Goal: Task Accomplishment & Management: Manage account settings

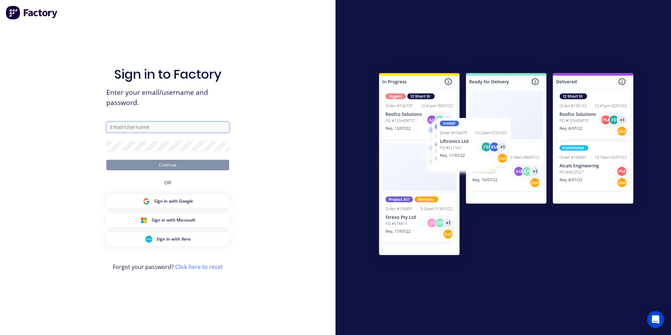
type input "[EMAIL_ADDRESS][DOMAIN_NAME]"
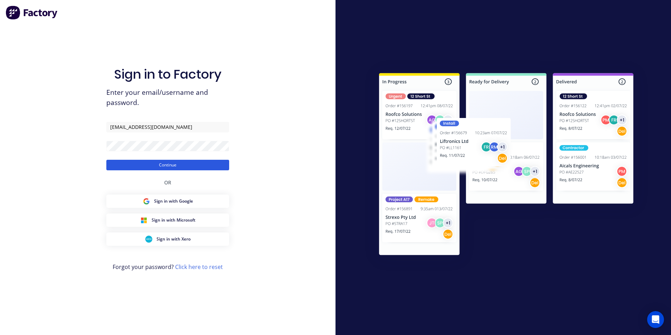
click at [166, 164] on button "Continue" at bounding box center [167, 165] width 123 height 11
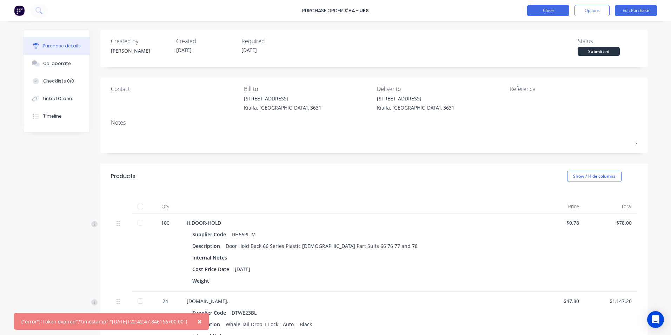
click at [542, 12] on button "Close" at bounding box center [548, 10] width 42 height 11
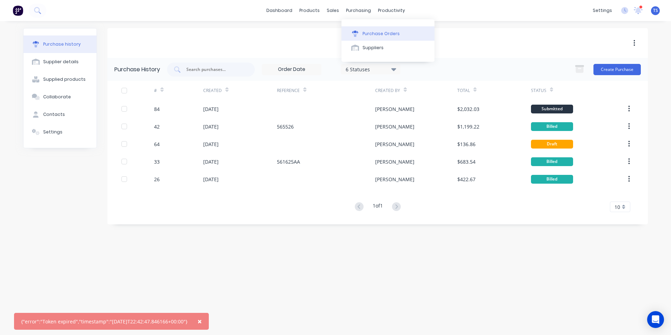
click at [377, 35] on div "Purchase Orders" at bounding box center [380, 34] width 37 height 6
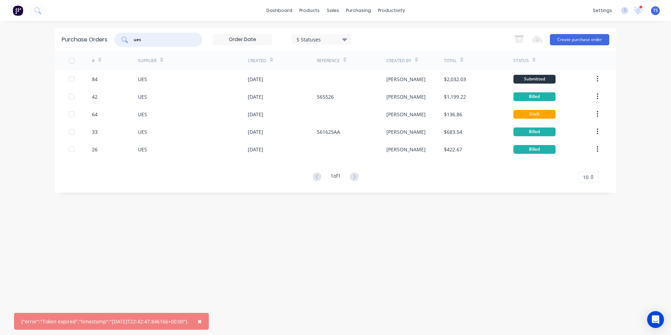
click at [147, 39] on input "ues" at bounding box center [162, 39] width 58 height 7
type input "u"
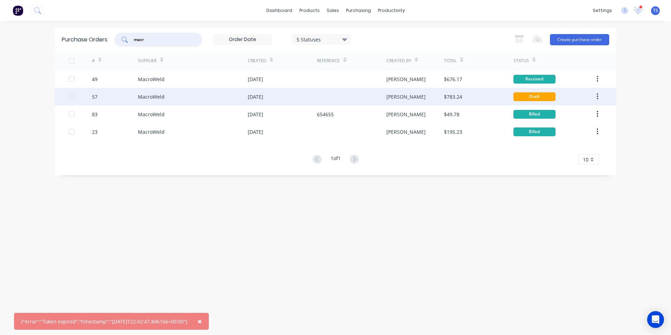
type input "macr"
click at [155, 97] on div "MacroWeld" at bounding box center [151, 96] width 27 height 7
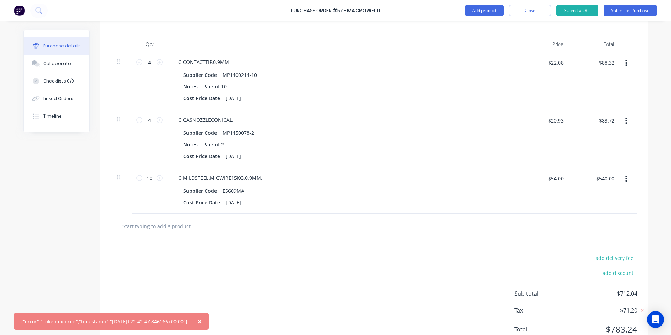
scroll to position [175, 0]
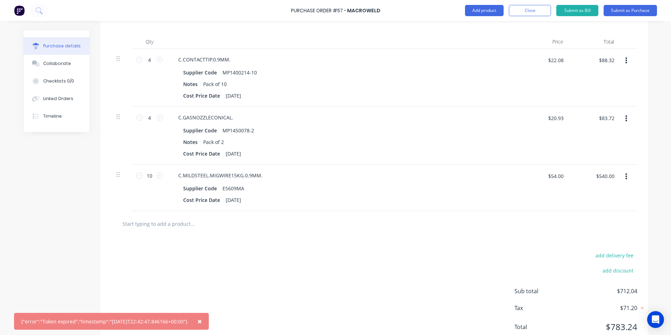
click at [202, 320] on span "×" at bounding box center [199, 321] width 4 height 10
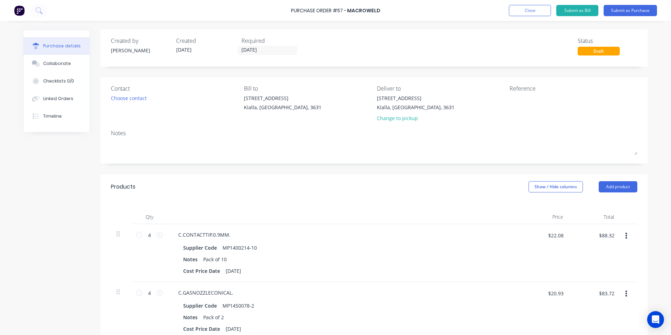
scroll to position [0, 0]
click at [633, 9] on button "Submit as Purchase" at bounding box center [629, 10] width 53 height 11
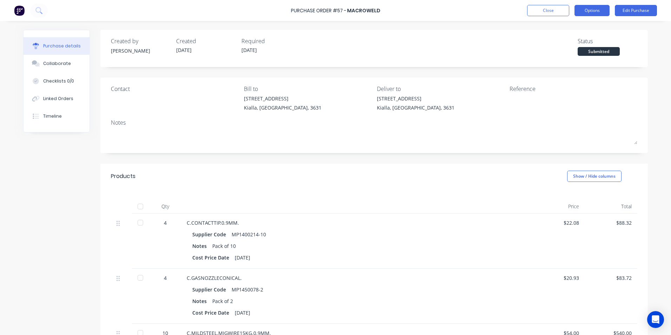
click at [599, 9] on button "Options" at bounding box center [591, 10] width 35 height 11
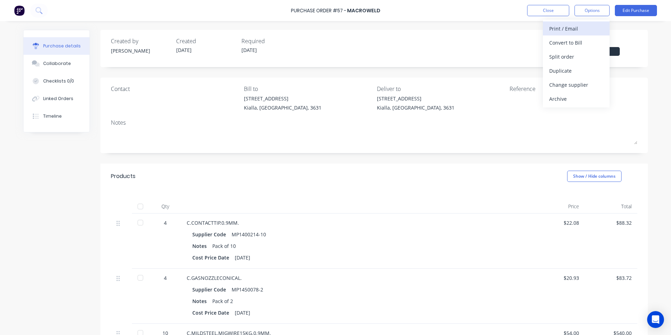
click at [579, 28] on div "Print / Email" at bounding box center [576, 28] width 54 height 10
click at [568, 56] on div "Without pricing" at bounding box center [576, 57] width 54 height 10
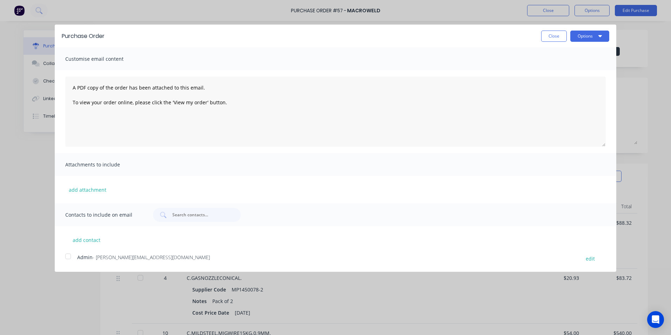
click at [68, 256] on div at bounding box center [68, 256] width 14 height 14
click at [599, 35] on icon "button" at bounding box center [600, 36] width 4 height 2
click at [572, 67] on div "Email" at bounding box center [576, 68] width 54 height 10
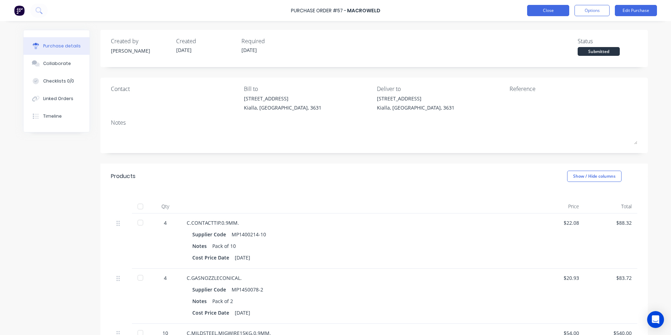
click at [537, 10] on button "Close" at bounding box center [548, 10] width 42 height 11
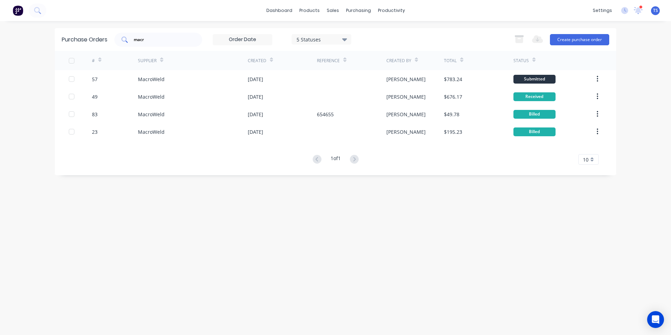
click at [146, 39] on input "macr" at bounding box center [162, 39] width 58 height 7
type input "m"
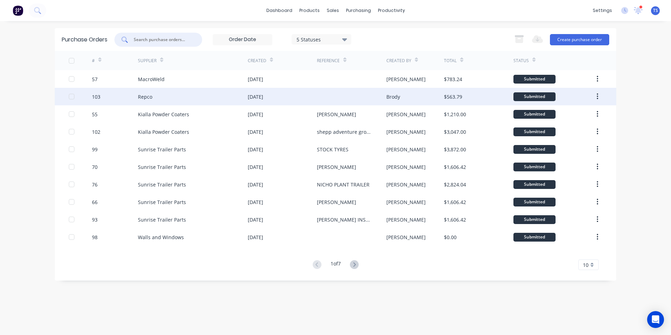
click at [152, 100] on div "Repco" at bounding box center [145, 96] width 14 height 7
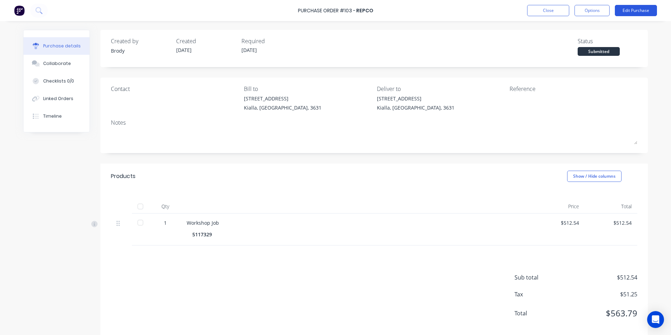
click at [628, 9] on button "Edit Purchase" at bounding box center [635, 10] width 42 height 11
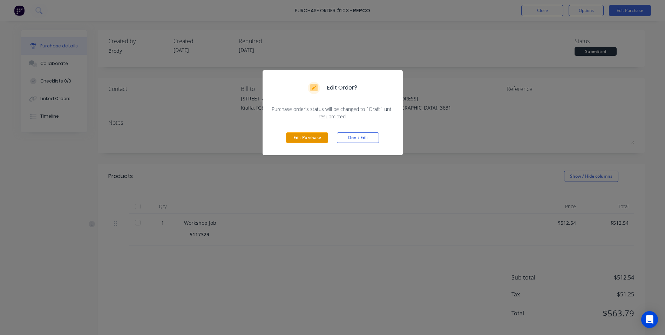
click at [309, 135] on button "Edit Purchase" at bounding box center [307, 137] width 42 height 11
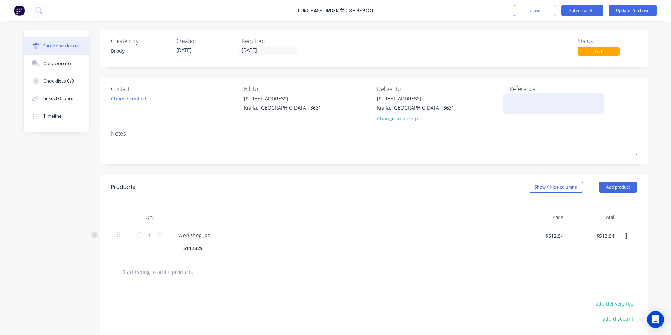
click at [510, 102] on textarea at bounding box center [553, 103] width 88 height 16
type textarea "2240039604"
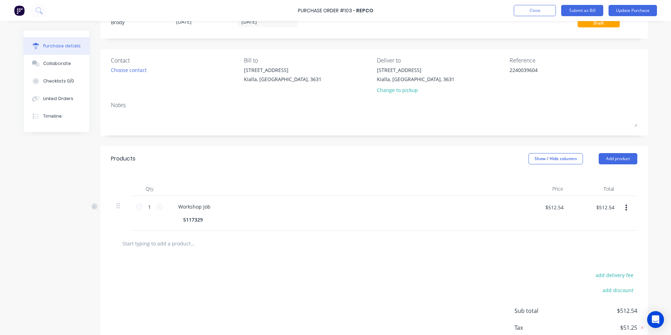
scroll to position [72, 0]
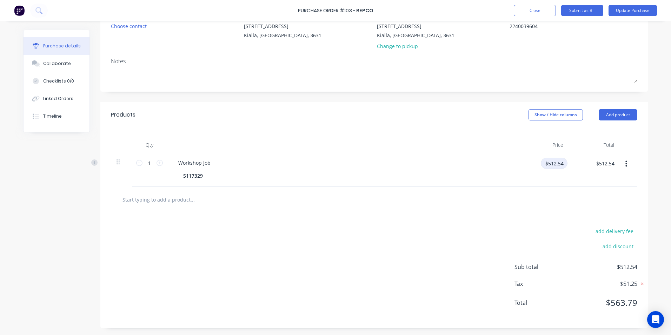
drag, startPoint x: 563, startPoint y: 162, endPoint x: 539, endPoint y: 162, distance: 24.6
click at [540, 162] on input "$512.54" at bounding box center [553, 162] width 27 height 11
type input "$465.94"
click at [602, 174] on div "$465.94 $512.54" at bounding box center [604, 165] width 27 height 16
type input "465.95"
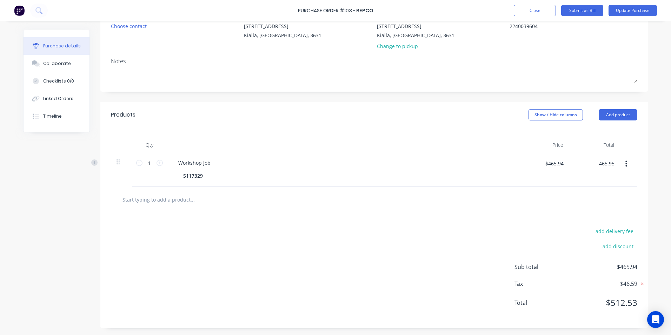
type input "$465.95"
click at [519, 211] on div at bounding box center [374, 200] width 526 height 26
drag, startPoint x: 612, startPoint y: 162, endPoint x: 593, endPoint y: 163, distance: 19.0
click at [593, 163] on input "$465.95" at bounding box center [604, 162] width 27 height 11
type input "465.94"
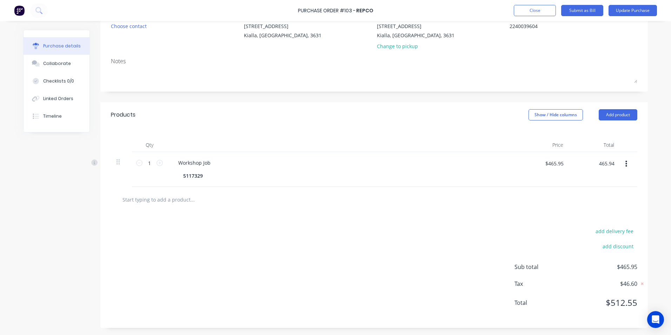
type input "$465.94"
click at [525, 190] on div at bounding box center [374, 200] width 526 height 26
click at [139, 196] on input "text" at bounding box center [192, 199] width 140 height 14
click at [628, 109] on button "Add product" at bounding box center [617, 114] width 39 height 11
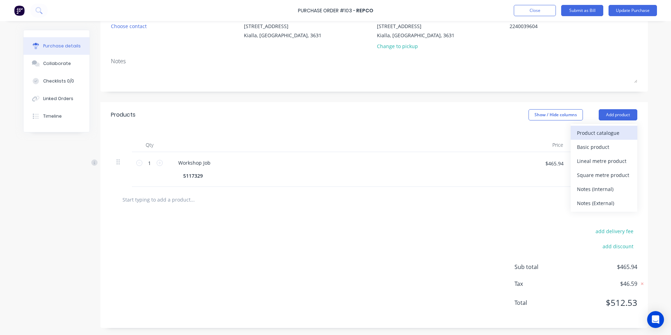
click at [603, 133] on div "Product catalogue" at bounding box center [604, 133] width 54 height 10
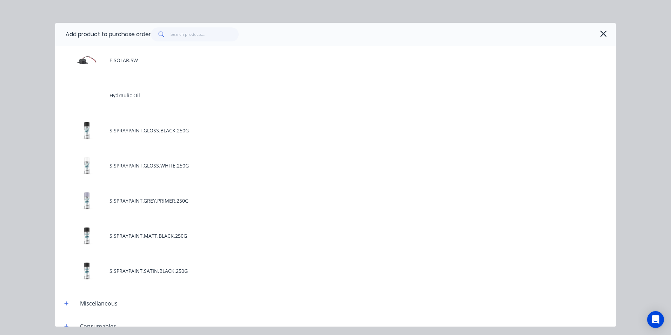
scroll to position [175, 0]
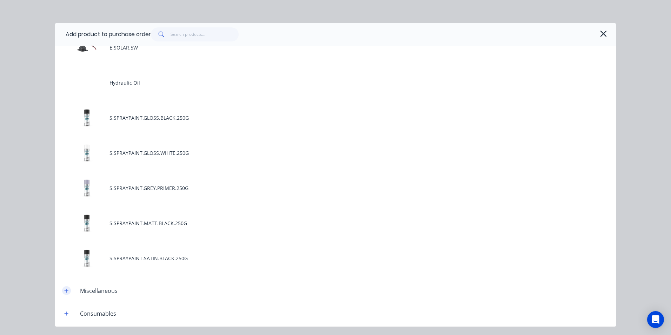
click at [68, 292] on icon "button" at bounding box center [66, 290] width 4 height 5
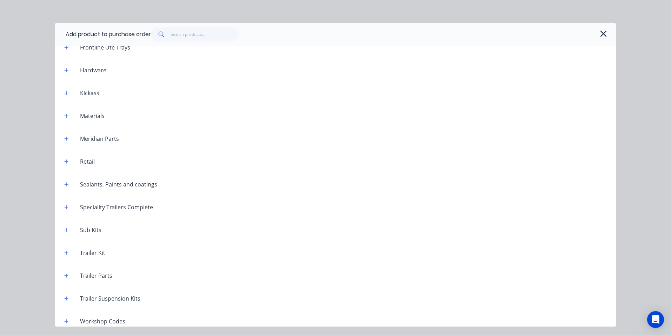
scroll to position [619, 0]
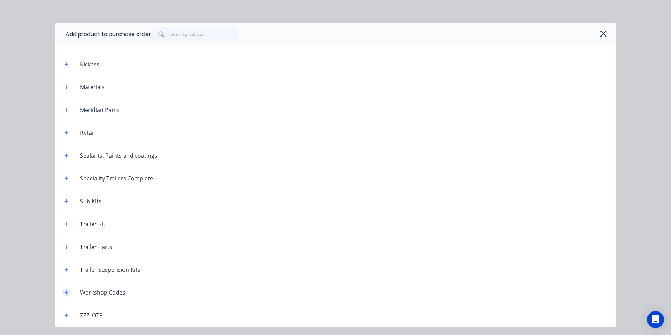
click at [67, 292] on icon "button" at bounding box center [67, 292] width 4 height 4
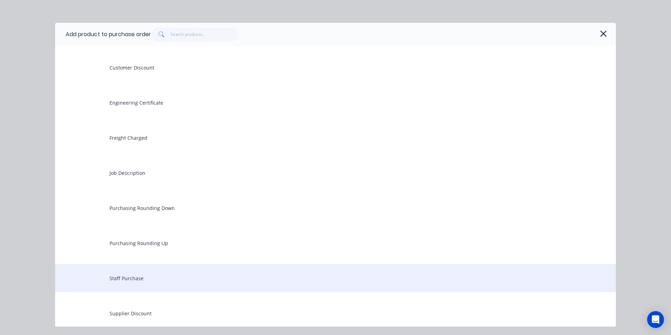
scroll to position [900, 0]
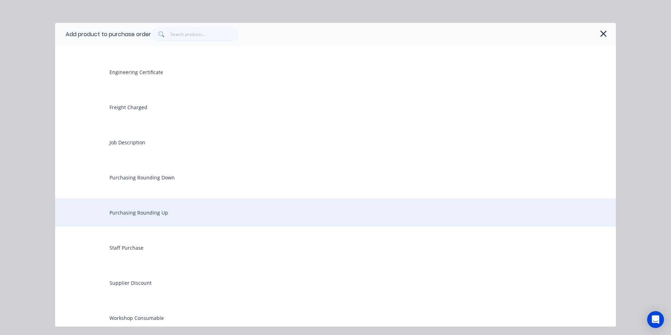
click at [157, 217] on div "Purchasing Rounding Up" at bounding box center [335, 212] width 560 height 28
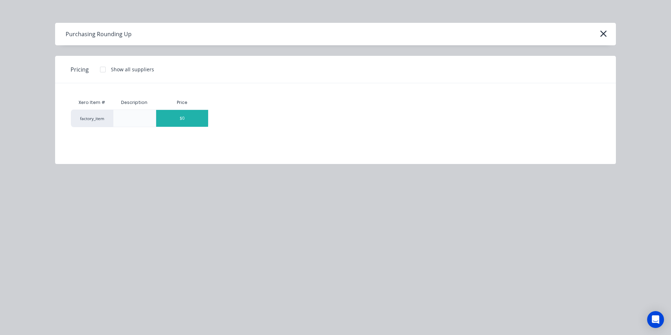
click at [187, 120] on div "$0" at bounding box center [182, 118] width 52 height 17
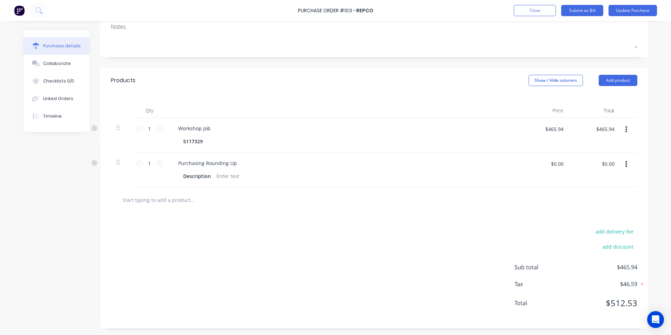
scroll to position [107, 0]
click at [606, 166] on input "$0.00" at bounding box center [607, 162] width 21 height 11
type input ".01"
type input "$0.01"
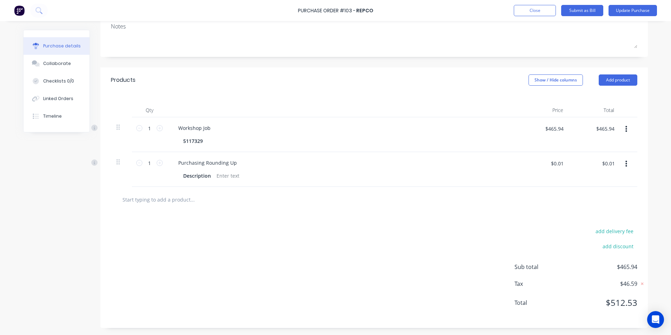
click at [551, 214] on div "add delivery fee add discount Sub total $465.94 Tax $46.59 Total $512.53" at bounding box center [373, 269] width 547 height 115
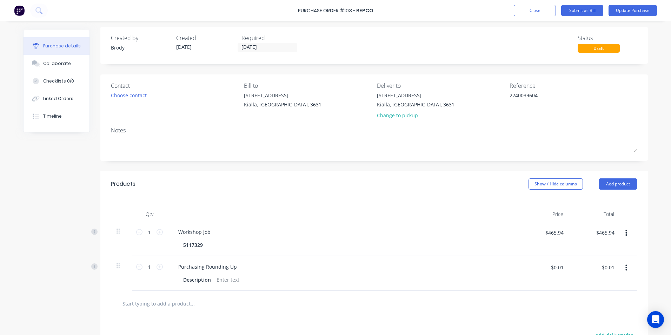
scroll to position [0, 0]
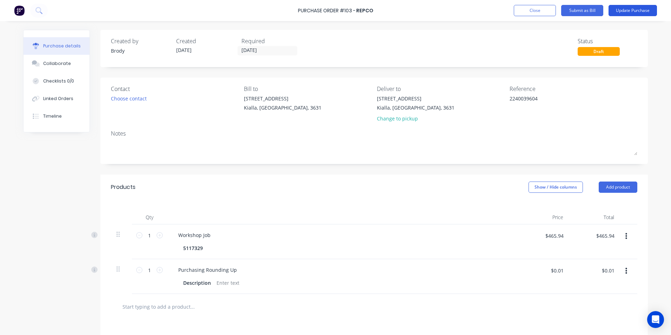
click at [626, 10] on button "Update Purchase" at bounding box center [632, 10] width 48 height 11
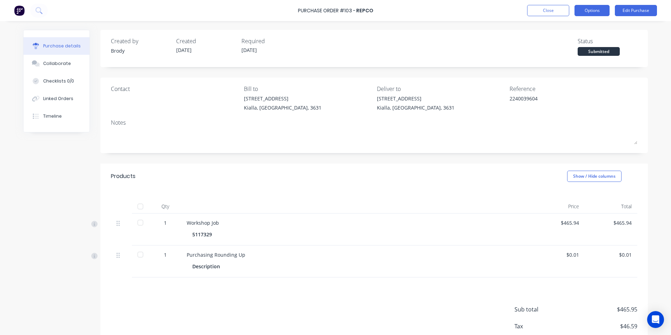
click at [586, 9] on button "Options" at bounding box center [591, 10] width 35 height 11
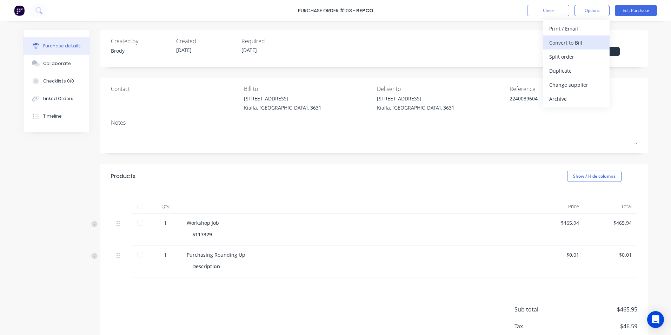
click at [574, 45] on div "Convert to Bill" at bounding box center [576, 43] width 54 height 10
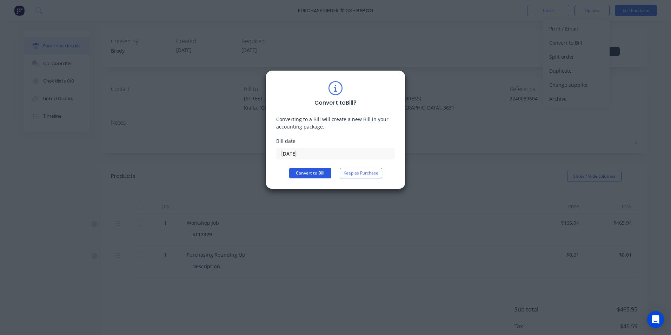
click at [318, 172] on button "Convert to Bill" at bounding box center [310, 173] width 42 height 11
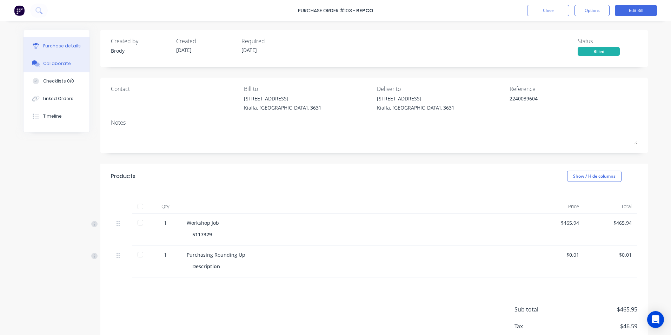
click at [60, 63] on div "Collaborate" at bounding box center [57, 63] width 28 height 6
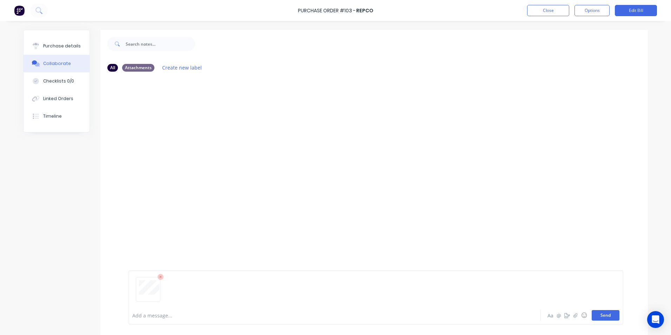
click at [606, 314] on button "Send" at bounding box center [605, 315] width 28 height 11
click at [612, 314] on button "Send" at bounding box center [605, 315] width 28 height 11
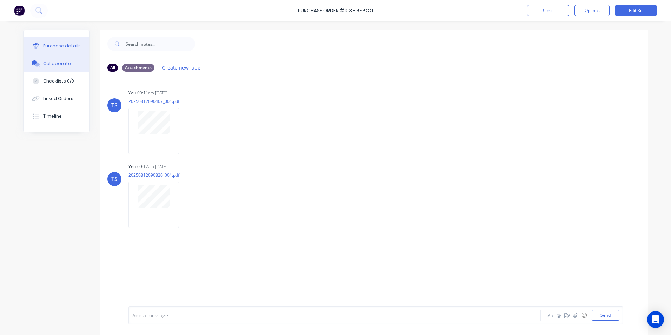
click at [60, 47] on div "Purchase details" at bounding box center [62, 46] width 38 height 6
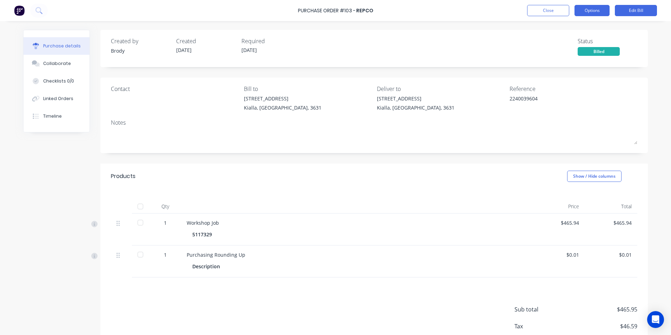
click at [606, 11] on button "Options" at bounding box center [591, 10] width 35 height 11
click at [590, 12] on button "Options" at bounding box center [591, 10] width 35 height 11
click at [547, 8] on button "Close" at bounding box center [548, 10] width 42 height 11
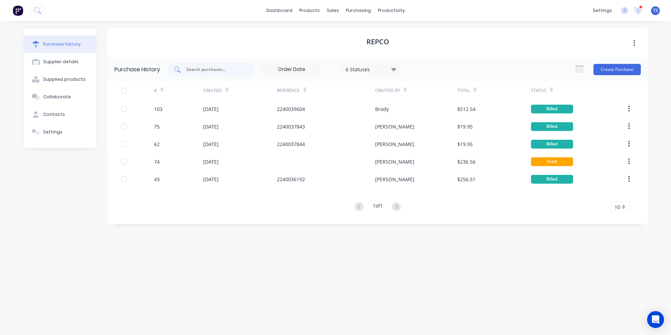
click at [186, 69] on div at bounding box center [211, 69] width 88 height 14
click at [368, 33] on div "Purchase Orders" at bounding box center [380, 34] width 37 height 6
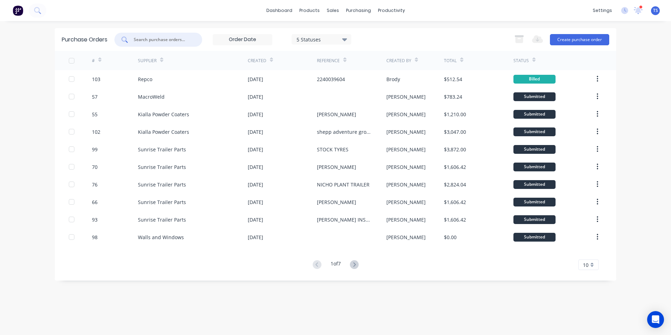
click at [152, 39] on input "text" at bounding box center [162, 39] width 58 height 7
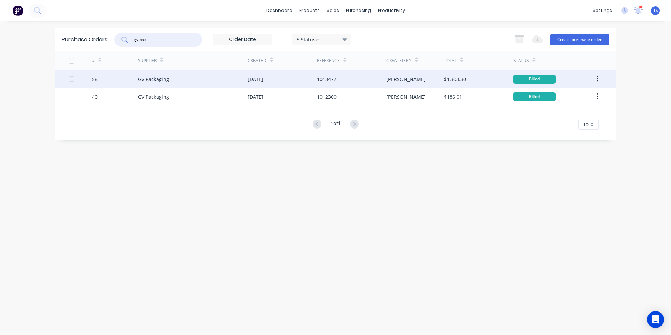
type input "gv pac"
click at [319, 77] on div "1013477" at bounding box center [327, 78] width 20 height 7
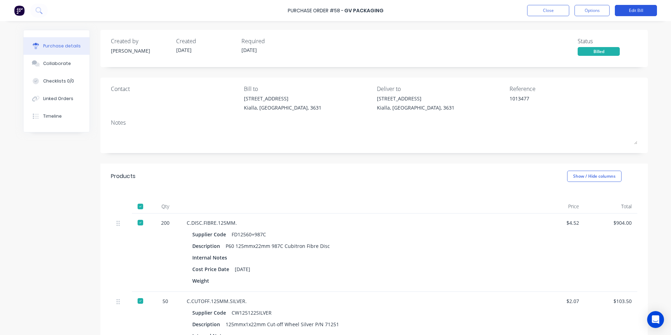
click at [628, 8] on button "Edit Bill" at bounding box center [635, 10] width 42 height 11
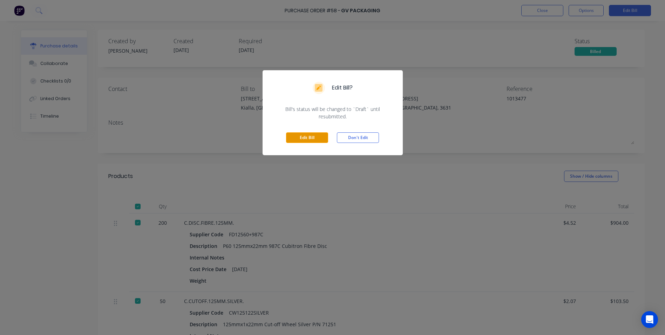
click at [321, 137] on button "Edit Bill" at bounding box center [307, 137] width 42 height 11
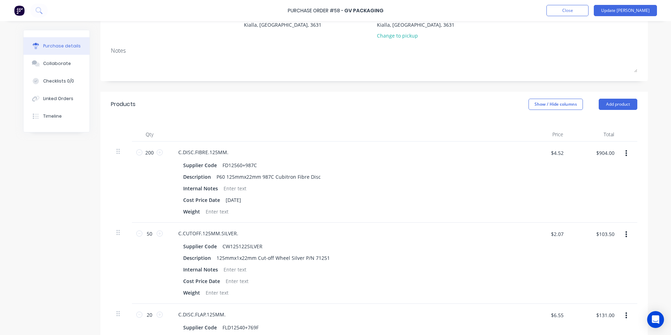
scroll to position [105, 0]
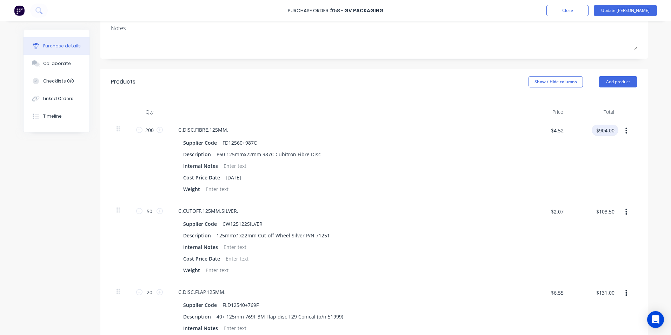
drag, startPoint x: 612, startPoint y: 132, endPoint x: 605, endPoint y: 130, distance: 7.3
click at [605, 130] on input "$904.00" at bounding box center [604, 130] width 27 height 11
type input "904.20"
type input "$4.521"
type input "$904.20"
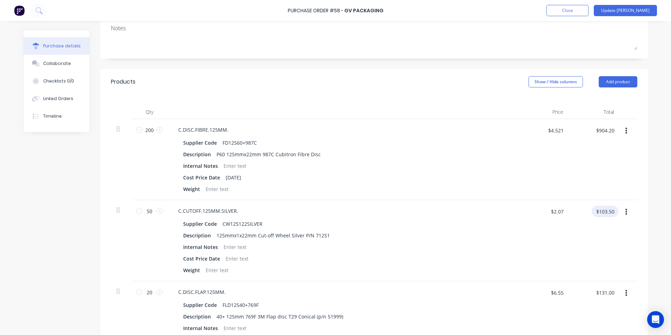
drag, startPoint x: 612, startPoint y: 211, endPoint x: 607, endPoint y: 210, distance: 5.0
click at [607, 210] on input "$103.50" at bounding box center [604, 211] width 27 height 11
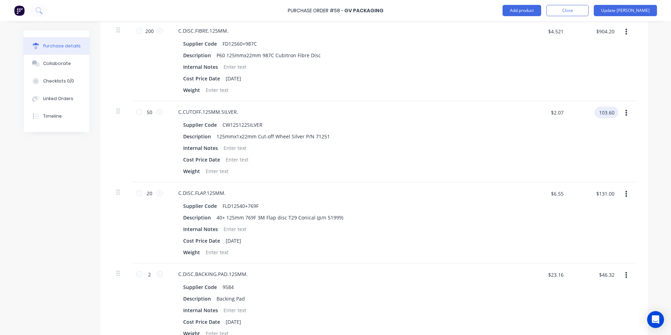
scroll to position [210, 0]
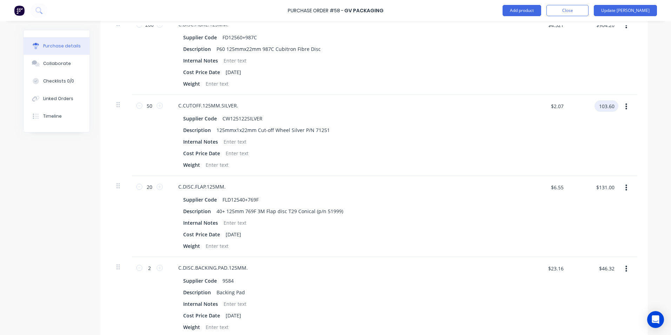
type input "103.60"
type input "$2.072"
type input "$103.60"
click at [592, 285] on div "$46.32 $46.32" at bounding box center [594, 297] width 51 height 81
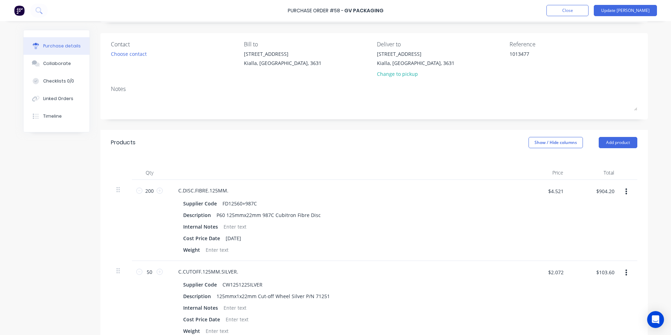
scroll to position [0, 0]
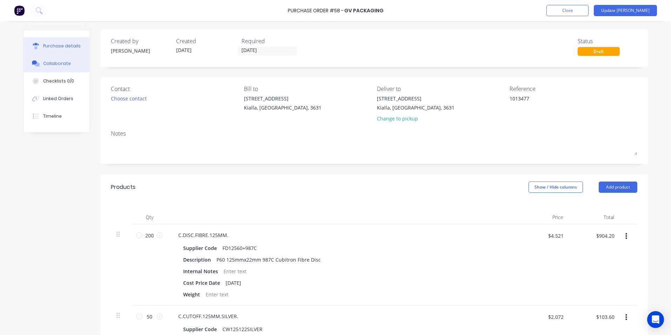
click at [54, 62] on div "Collaborate" at bounding box center [57, 63] width 28 height 6
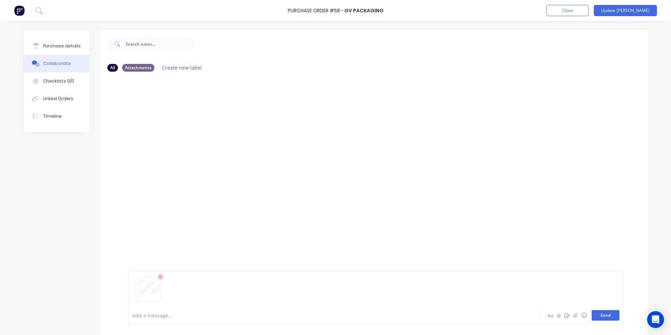
click at [612, 316] on button "Send" at bounding box center [605, 315] width 28 height 11
click at [69, 46] on div "Purchase details" at bounding box center [62, 46] width 38 height 6
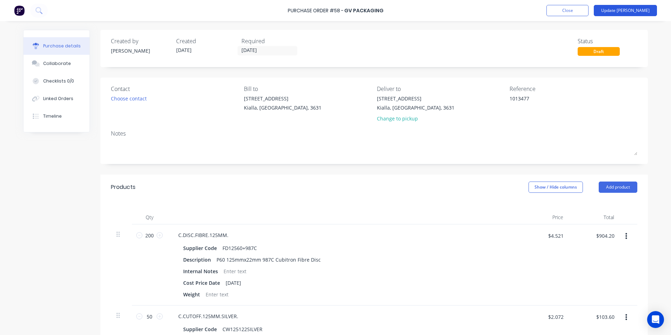
click at [637, 9] on button "Update [PERSON_NAME]" at bounding box center [624, 10] width 63 height 11
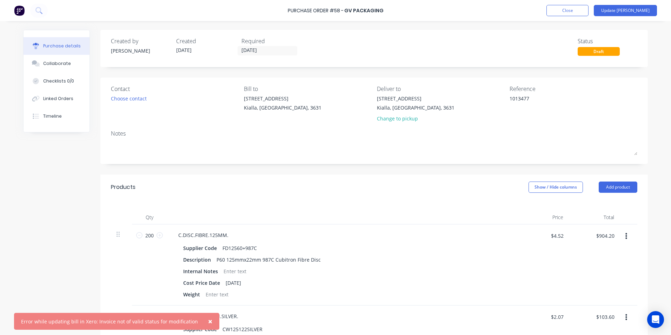
click at [208, 321] on span "×" at bounding box center [210, 321] width 4 height 10
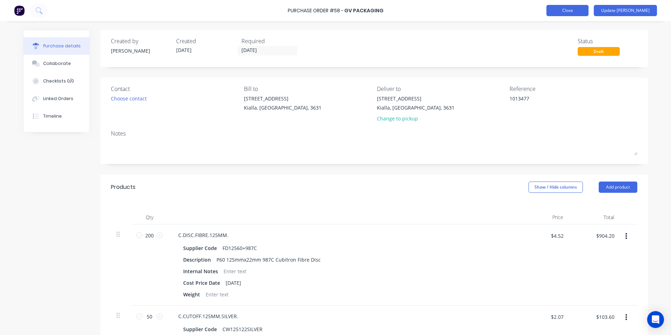
click at [575, 13] on button "Close" at bounding box center [567, 10] width 42 height 11
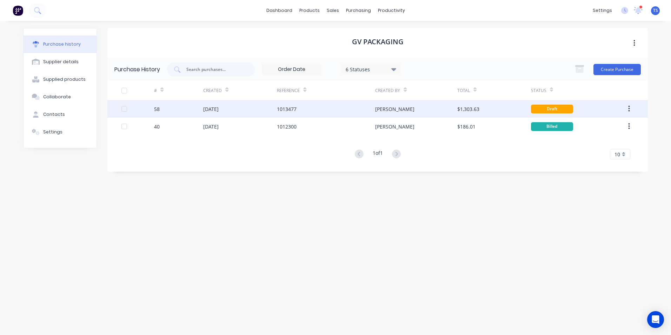
click at [628, 107] on icon "button" at bounding box center [629, 109] width 2 height 8
click at [600, 108] on div "Draft" at bounding box center [576, 109] width 90 height 18
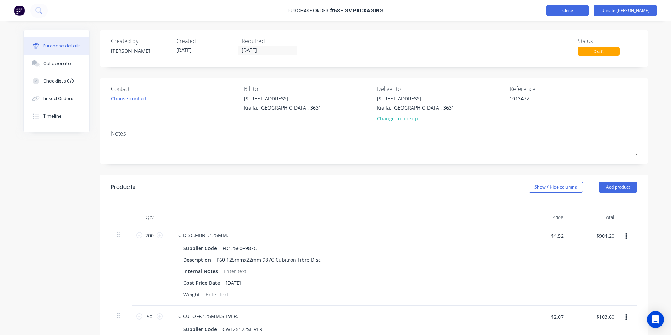
click at [587, 11] on button "Close" at bounding box center [567, 10] width 42 height 11
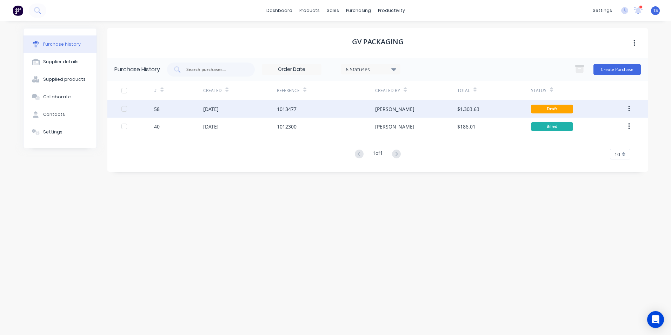
click at [217, 108] on div "[DATE]" at bounding box center [210, 108] width 15 height 7
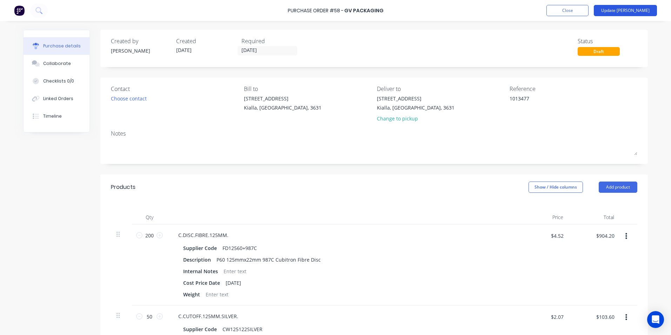
click at [639, 11] on button "Update [PERSON_NAME]" at bounding box center [624, 10] width 63 height 11
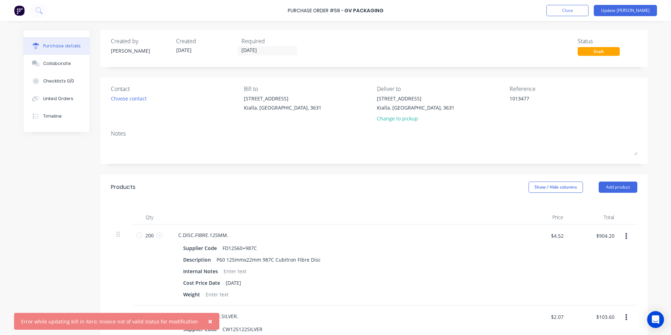
click at [208, 323] on span "×" at bounding box center [210, 321] width 4 height 10
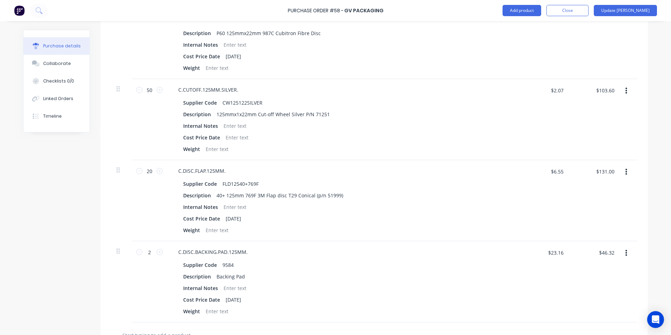
scroll to position [81, 0]
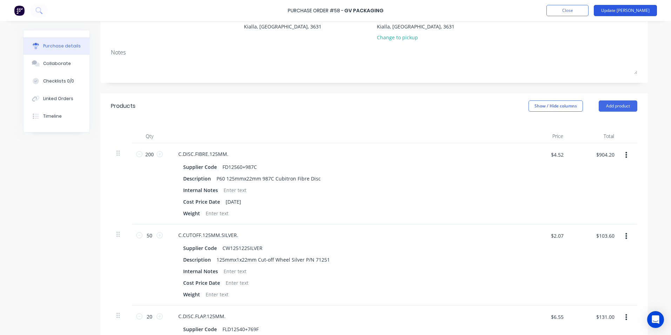
click at [645, 8] on button "Update [PERSON_NAME]" at bounding box center [624, 10] width 63 height 11
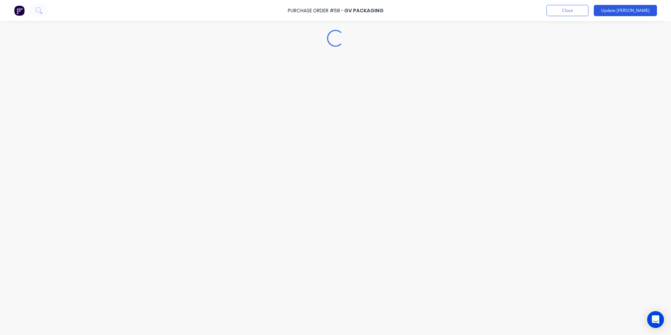
scroll to position [0, 0]
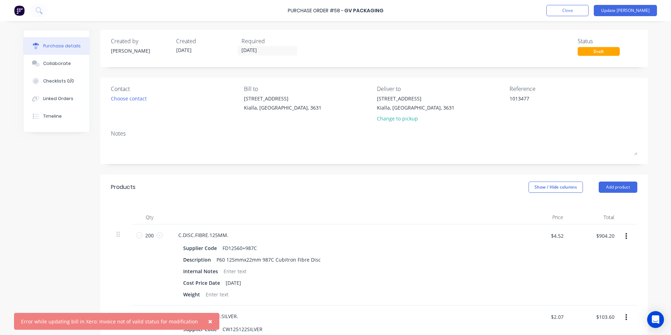
click at [208, 320] on span "×" at bounding box center [210, 321] width 4 height 10
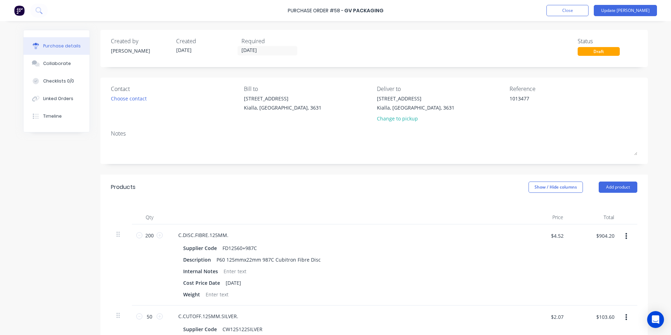
click at [590, 52] on div "Draft" at bounding box center [598, 51] width 42 height 9
click at [580, 39] on div "Status" at bounding box center [607, 41] width 60 height 8
click at [599, 51] on div "Draft" at bounding box center [598, 51] width 42 height 9
click at [616, 51] on div "Draft" at bounding box center [598, 51] width 42 height 9
click at [585, 12] on button "Close" at bounding box center [567, 10] width 42 height 11
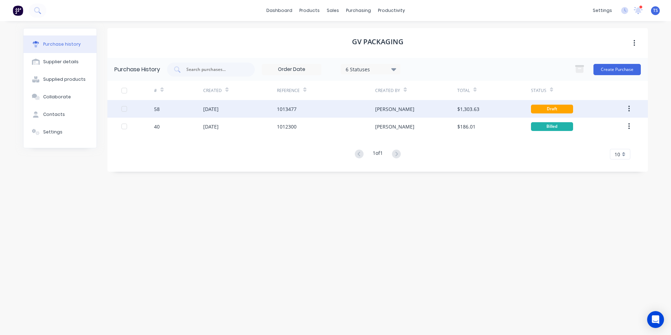
click at [629, 108] on icon "button" at bounding box center [629, 109] width 2 height 8
click at [156, 110] on div "58" at bounding box center [157, 108] width 6 height 7
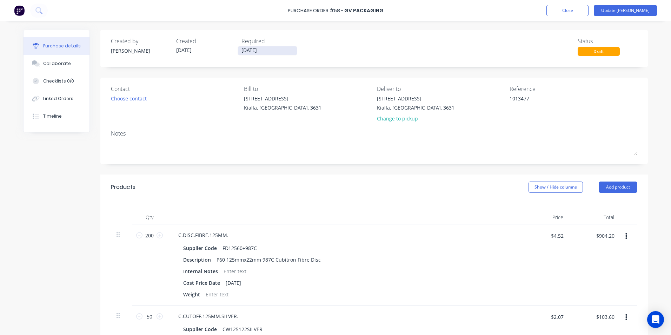
drag, startPoint x: 260, startPoint y: 49, endPoint x: 235, endPoint y: 46, distance: 25.5
click at [237, 46] on div "[DATE]" at bounding box center [267, 50] width 60 height 9
type input "[DATE]"
click at [631, 11] on button "Update [PERSON_NAME]" at bounding box center [624, 10] width 63 height 11
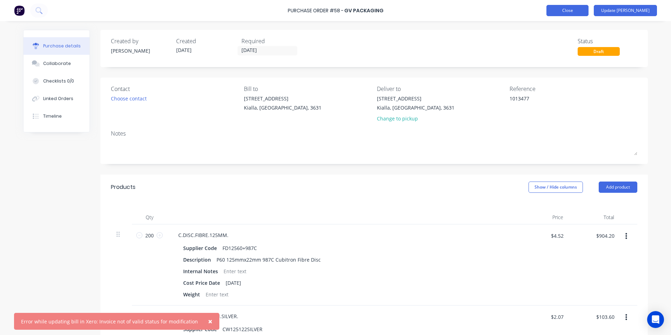
click at [588, 9] on button "Close" at bounding box center [567, 10] width 42 height 11
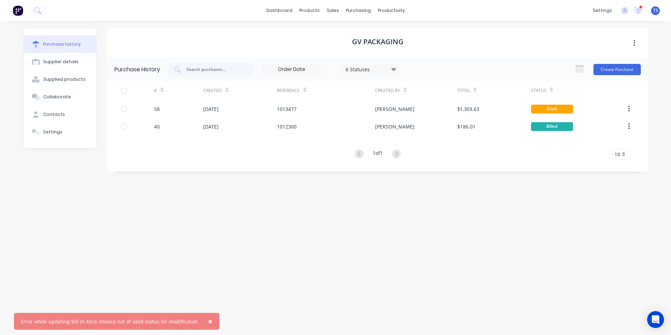
click at [282, 282] on div "GV Packaging Purchase History 6 Statuses 6 Statuses Create Purchase # Created R…" at bounding box center [377, 174] width 540 height 292
click at [415, 274] on div "GV Packaging Purchase History 6 Statuses 6 Statuses Create Purchase # Created R…" at bounding box center [377, 174] width 540 height 292
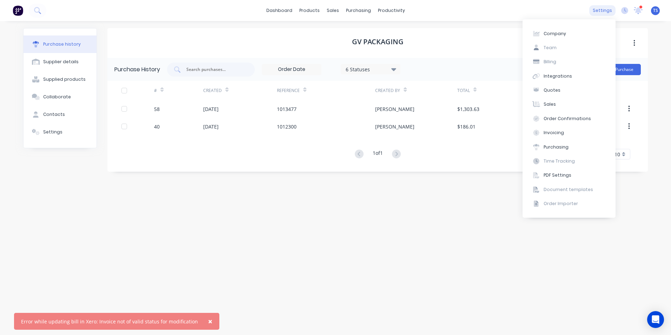
click at [605, 8] on div "settings" at bounding box center [602, 10] width 26 height 11
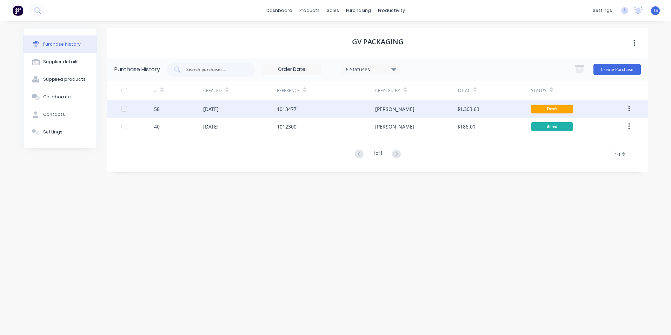
click at [482, 108] on div "$1,303.63" at bounding box center [494, 109] width 74 height 18
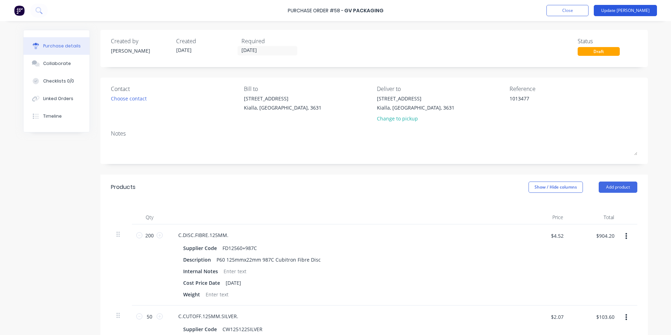
click at [635, 10] on button "Update [PERSON_NAME]" at bounding box center [624, 10] width 63 height 11
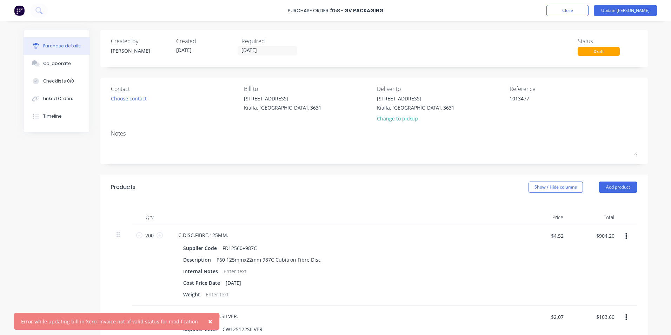
click at [208, 319] on span "×" at bounding box center [210, 321] width 4 height 10
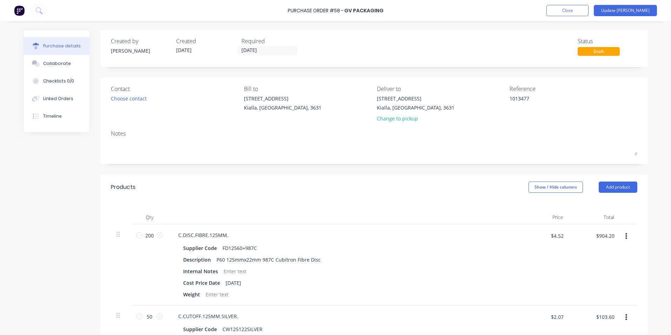
click at [625, 235] on icon "button" at bounding box center [626, 236] width 2 height 8
type textarea "x"
click at [560, 236] on input "$4.52" at bounding box center [556, 235] width 21 height 11
type input "0"
type textarea "x"
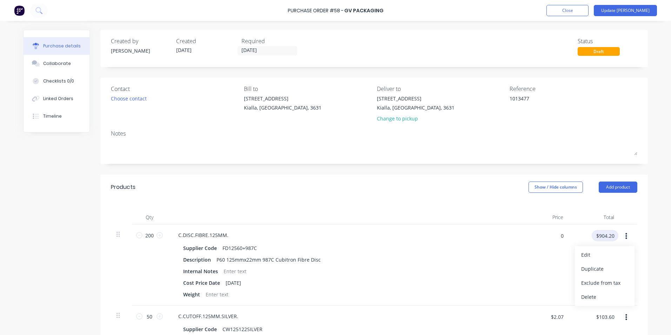
type input "$0.00"
click at [598, 232] on input "$0.00" at bounding box center [604, 235] width 27 height 11
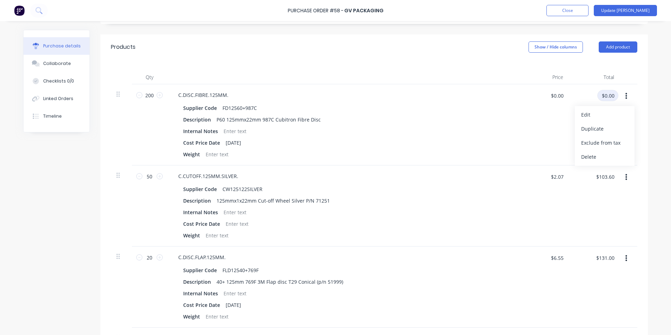
scroll to position [140, 0]
type textarea "x"
drag, startPoint x: 561, startPoint y: 175, endPoint x: 532, endPoint y: 194, distance: 34.1
click at [518, 182] on div "$2.07 $2.07" at bounding box center [543, 205] width 51 height 81
type input "0"
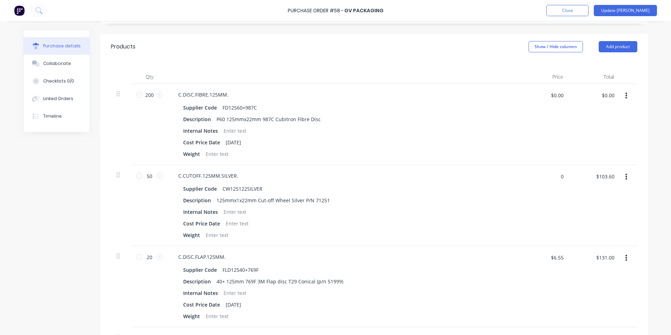
type textarea "x"
type input "$0.00"
drag, startPoint x: 603, startPoint y: 195, endPoint x: 581, endPoint y: 206, distance: 24.0
click at [603, 195] on div "$0.00 $0.00" at bounding box center [594, 205] width 51 height 81
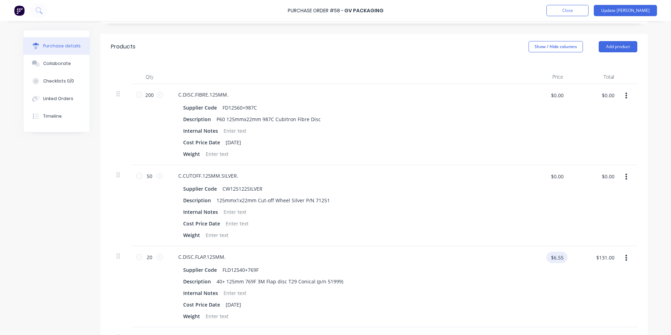
type textarea "x"
drag, startPoint x: 564, startPoint y: 259, endPoint x: 532, endPoint y: 260, distance: 31.9
click at [533, 262] on div "$6.55 $6.55" at bounding box center [545, 259] width 44 height 16
type input "0"
type textarea "x"
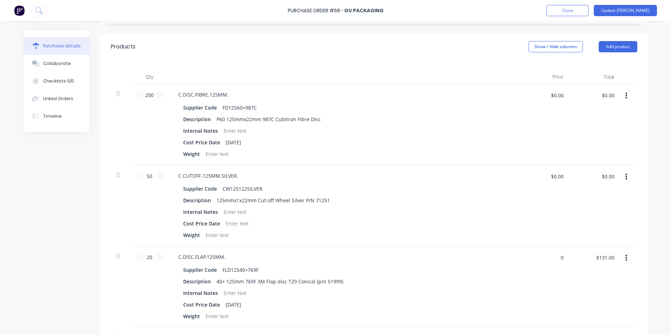
type input "$0.00"
drag, startPoint x: 637, startPoint y: 266, endPoint x: 608, endPoint y: 266, distance: 28.4
click at [635, 266] on div "Qty Price Total 200 200 C.DISC.FIBRE.125MM. Supplier Code FD12560+987C Descript…" at bounding box center [373, 233] width 547 height 349
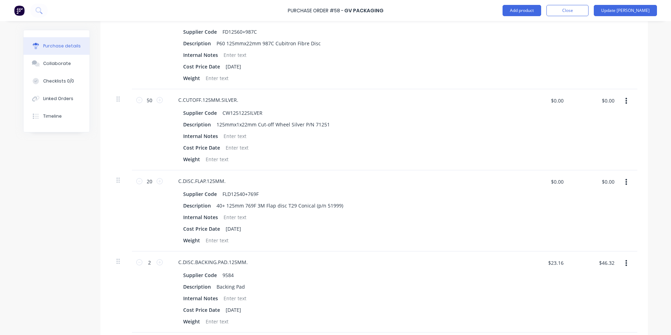
scroll to position [316, 0]
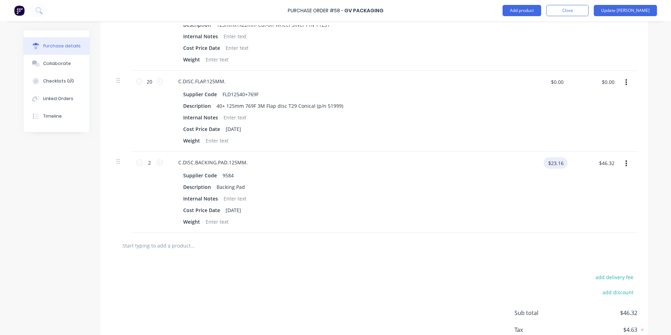
type textarea "x"
drag, startPoint x: 561, startPoint y: 163, endPoint x: 532, endPoint y: 175, distance: 31.3
click at [530, 169] on div "$23.16 $23.16" at bounding box center [545, 165] width 44 height 16
type input "0"
type textarea "x"
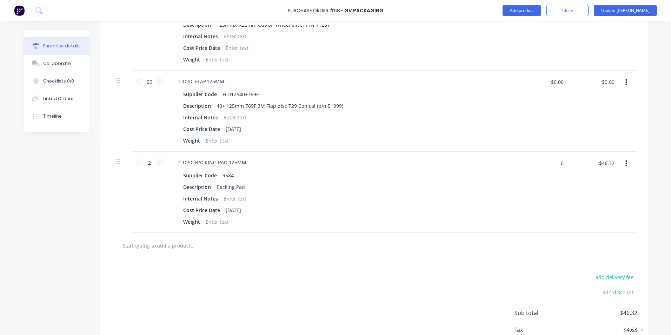
type input "$0.00"
click at [603, 186] on div "$0.00 $46.32" at bounding box center [594, 192] width 51 height 81
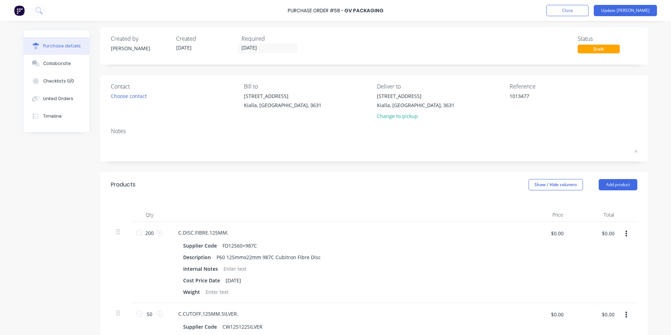
scroll to position [0, 0]
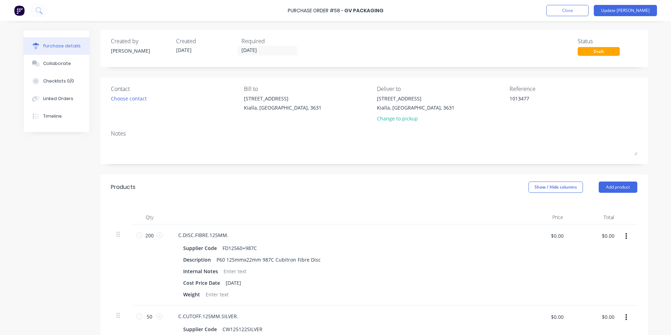
click at [590, 53] on div "Draft" at bounding box center [598, 51] width 42 height 9
click at [590, 37] on div "Created by Tania Created 31/07/25 Required 31/08/25 Status Draft" at bounding box center [373, 48] width 547 height 37
click at [581, 10] on button "Close" at bounding box center [567, 10] width 42 height 11
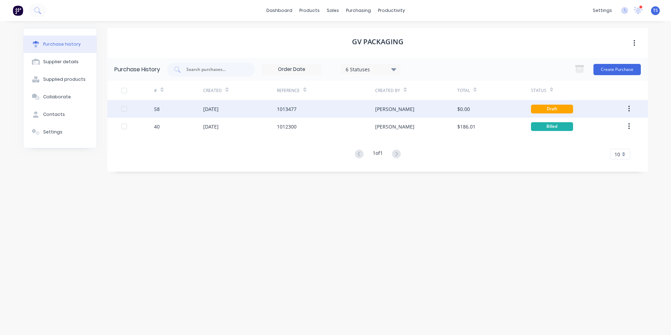
click at [629, 109] on icon "button" at bounding box center [628, 109] width 1 height 6
click at [584, 129] on div "Archive" at bounding box center [604, 127] width 54 height 10
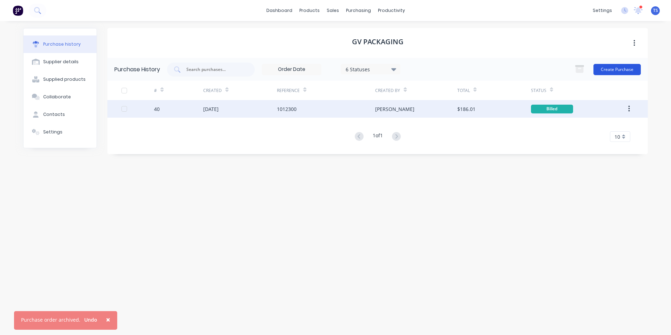
click at [610, 70] on button "Create Purchase" at bounding box center [616, 69] width 47 height 11
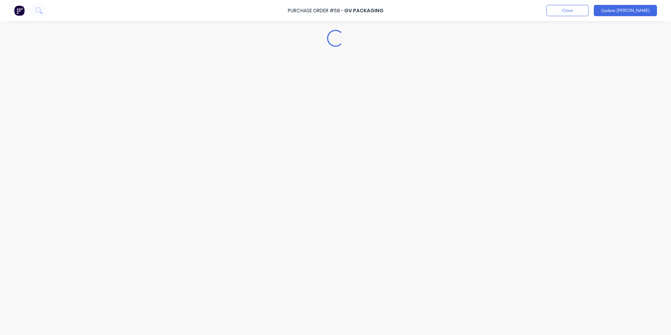
type textarea "x"
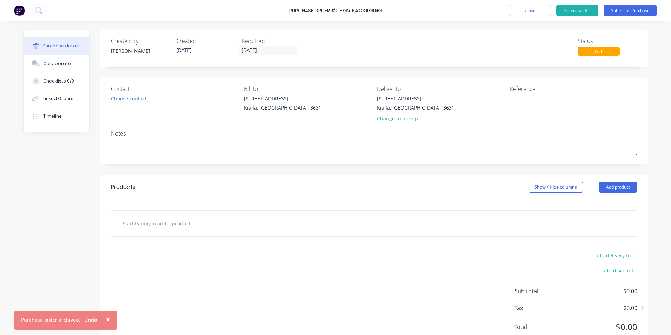
click at [147, 223] on input "text" at bounding box center [192, 223] width 140 height 14
click at [620, 187] on button "Add product" at bounding box center [617, 186] width 39 height 11
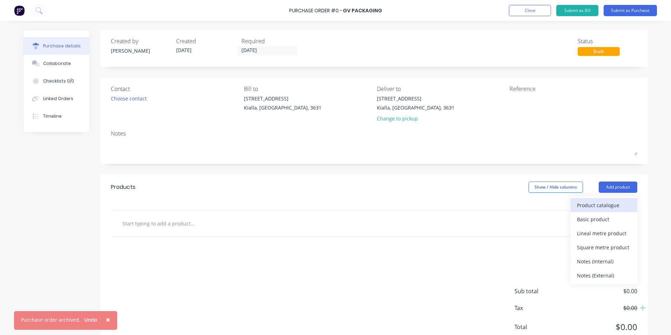
click at [599, 206] on div "Product catalogue" at bounding box center [604, 205] width 54 height 10
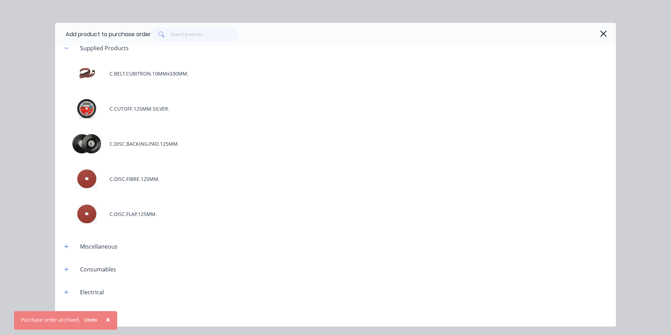
scroll to position [35, 0]
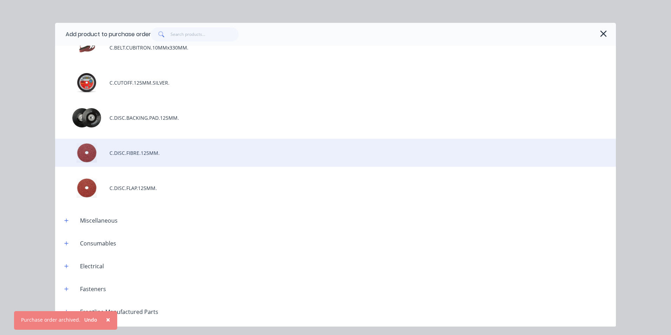
click at [157, 150] on div "C.DISC.FIBRE.125MM." at bounding box center [335, 153] width 560 height 28
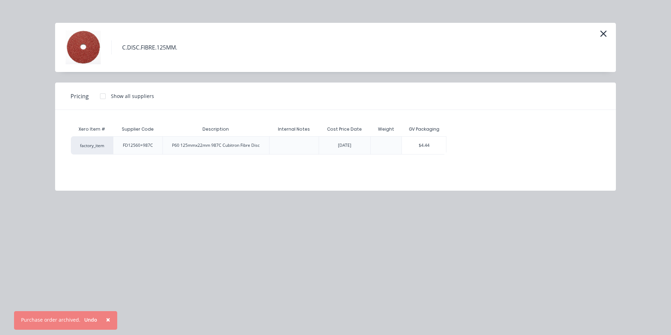
click at [446, 143] on div "factory_item FD12560+987C P60 125mmx22mm 987C Cubitron Fibre Disc 14/07/2025 $4…" at bounding box center [335, 145] width 529 height 18
click at [438, 152] on div "$4.44" at bounding box center [424, 145] width 44 height 18
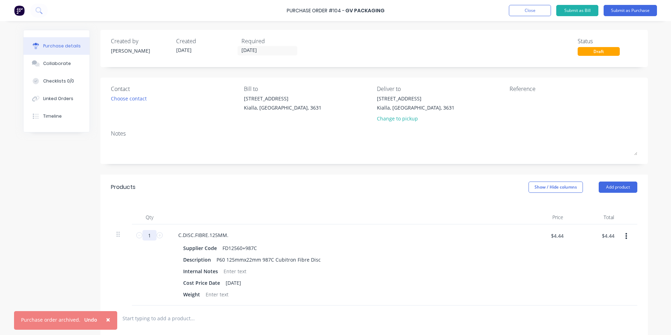
click at [144, 238] on input "1" at bounding box center [149, 235] width 14 height 11
type input "2"
type input "$8.88"
type input "20"
type input "$88.80"
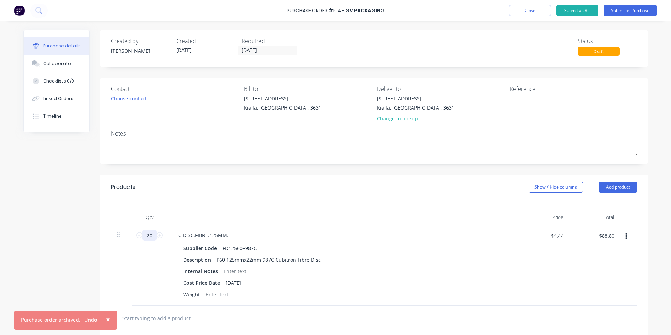
type input "200"
type input "$888.00"
type input "200"
drag, startPoint x: 548, startPoint y: 265, endPoint x: 554, endPoint y: 267, distance: 6.7
click at [549, 265] on div "$4.44 $4.44" at bounding box center [543, 264] width 51 height 81
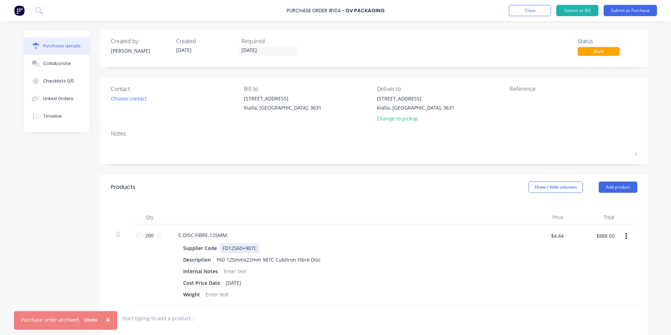
click at [478, 241] on div "C.DISC.FIBRE.125MM. Supplier Code FD12560+987C Description P60 125mmx22mm 987C …" at bounding box center [342, 264] width 351 height 81
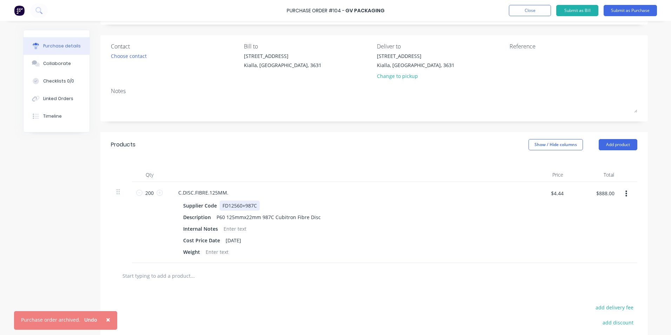
scroll to position [70, 0]
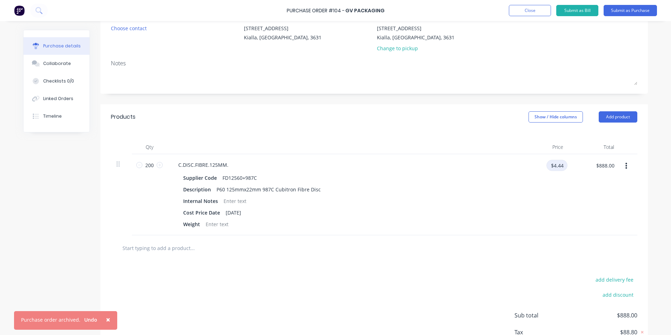
drag, startPoint x: 561, startPoint y: 165, endPoint x: 547, endPoint y: 166, distance: 14.0
click at [547, 166] on input "$4.44" at bounding box center [556, 165] width 21 height 11
type input "$4.521"
type input "$904.20"
click at [611, 182] on div "$904.20 $888.00" at bounding box center [594, 194] width 51 height 81
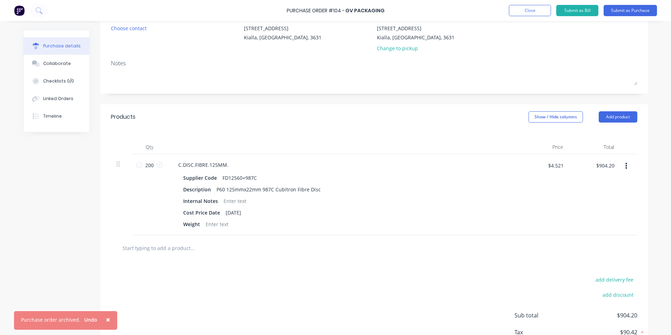
click at [147, 248] on input "text" at bounding box center [192, 248] width 140 height 14
drag, startPoint x: 619, startPoint y: 117, endPoint x: 616, endPoint y: 117, distance: 3.9
click at [619, 117] on button "Add product" at bounding box center [617, 116] width 39 height 11
click at [610, 135] on div "Product catalogue" at bounding box center [604, 135] width 54 height 10
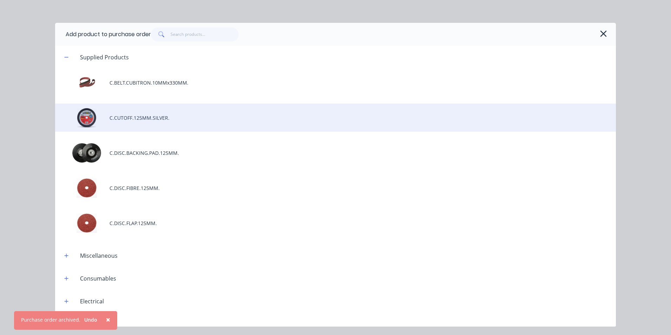
click at [157, 117] on div "C.CUTOFF.125MM.SILVER." at bounding box center [335, 117] width 560 height 28
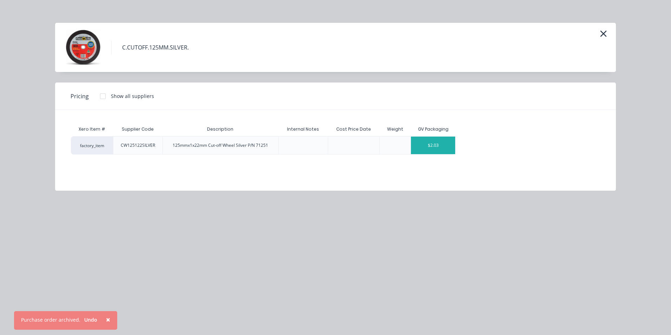
click at [445, 150] on div "$2.03" at bounding box center [433, 145] width 44 height 18
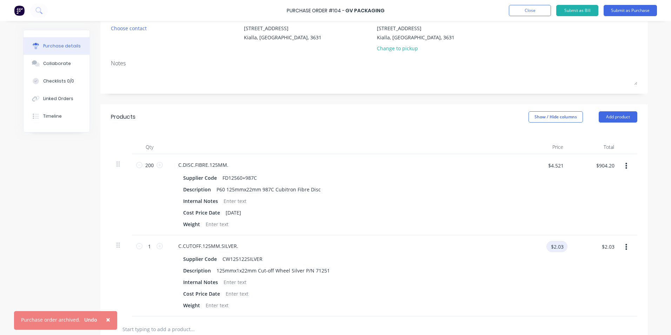
drag, startPoint x: 560, startPoint y: 247, endPoint x: 534, endPoint y: 248, distance: 25.6
click at [534, 248] on div "$2.03 $2.03" at bounding box center [545, 249] width 44 height 16
type input "$2.072"
type input "$2.07"
click at [602, 261] on div "$2.07 $2.03" at bounding box center [594, 275] width 51 height 81
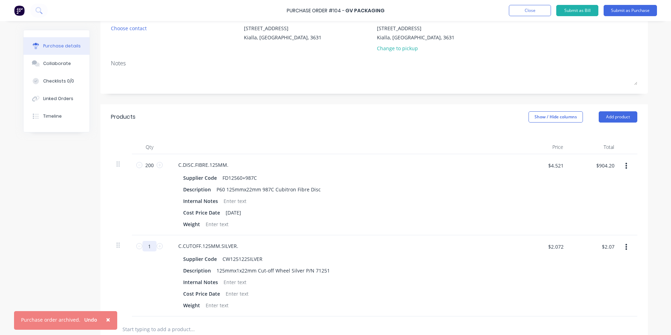
drag, startPoint x: 149, startPoint y: 245, endPoint x: 143, endPoint y: 248, distance: 5.8
click at [143, 248] on input "1" at bounding box center [149, 246] width 14 height 11
type input "5"
type input "$10.35"
type input "50"
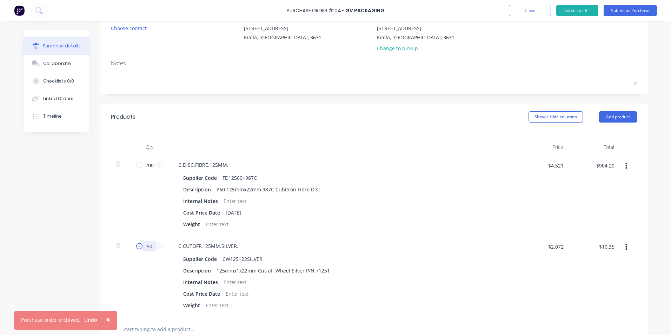
type input "$103.50"
type input "50"
click at [445, 280] on div "Internal Notes" at bounding box center [340, 282] width 321 height 10
click at [607, 245] on input "$103.50" at bounding box center [604, 246] width 27 height 11
type input "$103.60"
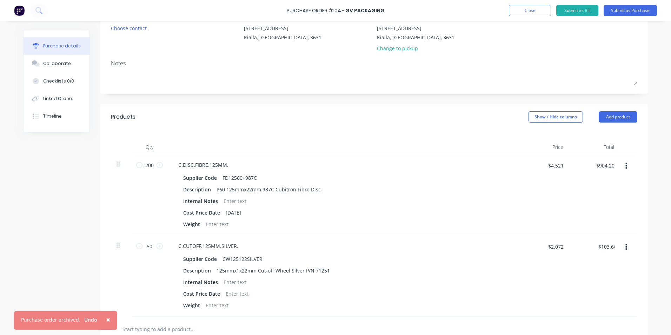
click at [519, 275] on div "$2.072 $2.072" at bounding box center [543, 275] width 51 height 81
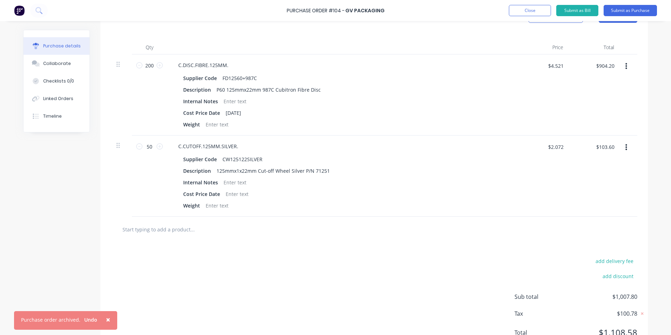
scroll to position [175, 0]
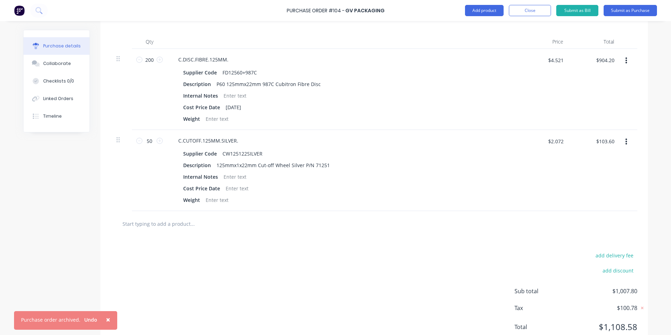
click at [159, 226] on input "text" at bounding box center [192, 223] width 140 height 14
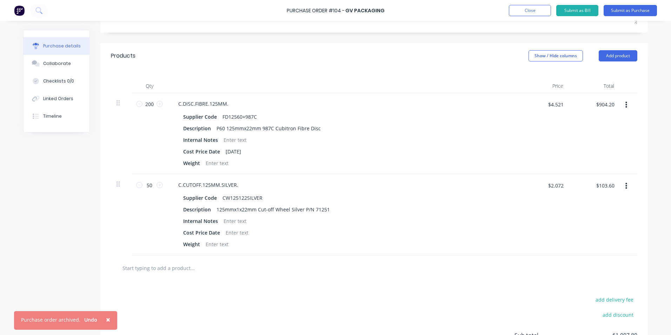
scroll to position [70, 0]
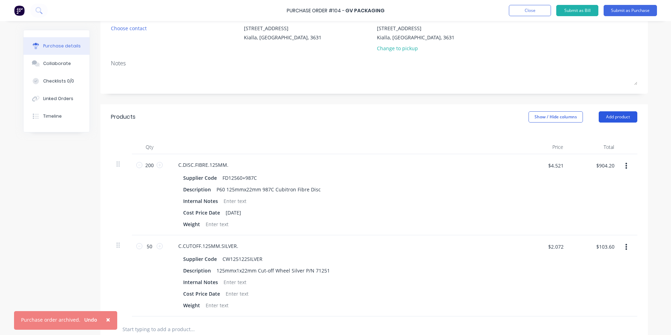
click at [614, 114] on button "Add product" at bounding box center [617, 116] width 39 height 11
click at [597, 132] on div "Product catalogue" at bounding box center [604, 135] width 54 height 10
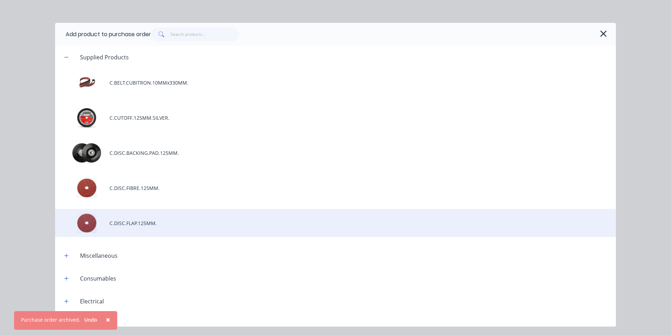
click at [134, 224] on div "C.DISC.FLAP.125MM." at bounding box center [335, 223] width 560 height 28
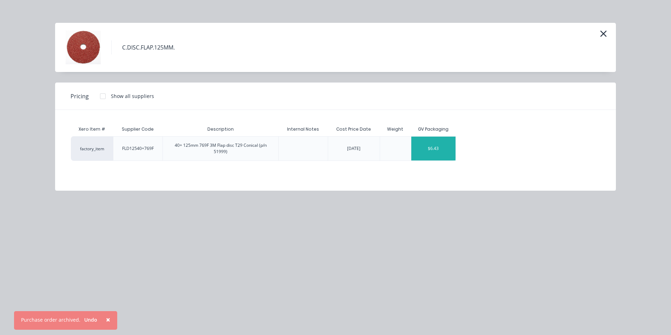
click at [433, 150] on div "$6.43" at bounding box center [433, 148] width 44 height 24
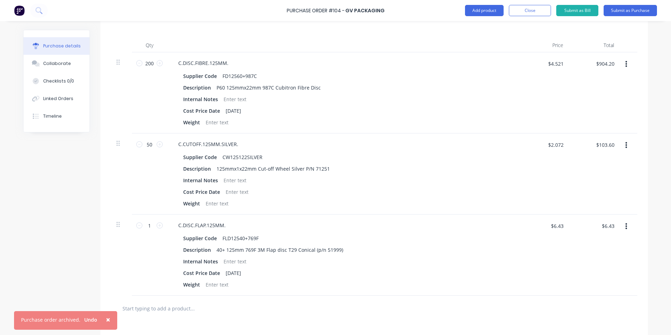
scroll to position [175, 0]
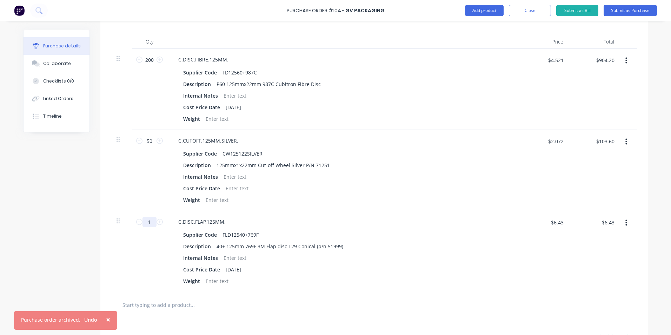
drag, startPoint x: 148, startPoint y: 223, endPoint x: 141, endPoint y: 224, distance: 7.2
click at [142, 224] on input "1" at bounding box center [149, 221] width 14 height 11
type input "2"
type input "$12.86"
type input "20"
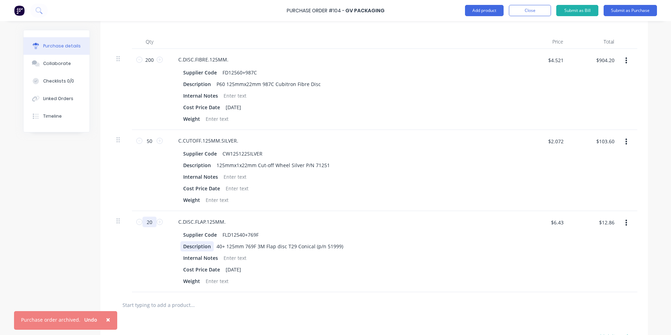
type input "$128.60"
type input "20"
click at [507, 256] on div "Supplier Code FLD12540+769F Description 40+ 125mm 769F 3M Flap disc T29 Conical…" at bounding box center [342, 257] width 339 height 56
drag, startPoint x: 560, startPoint y: 223, endPoint x: 541, endPoint y: 223, distance: 19.3
click at [541, 223] on div "$6.43 $6.43" at bounding box center [545, 224] width 44 height 16
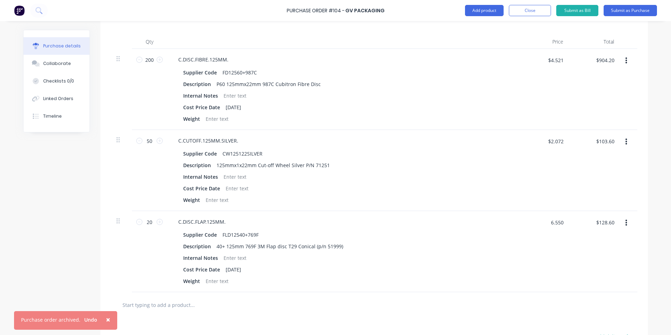
type input "$6.55"
type input "$131.00"
click at [610, 248] on div "$131.00 $131.00" at bounding box center [594, 251] width 51 height 81
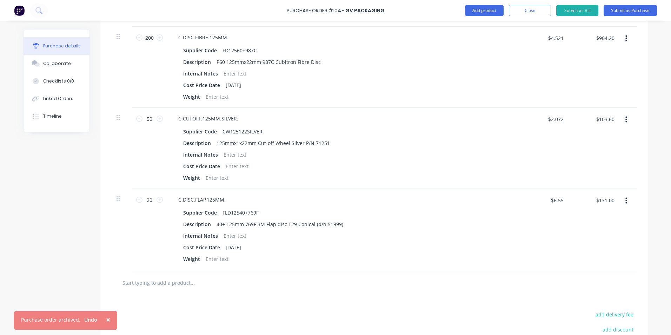
scroll to position [281, 0]
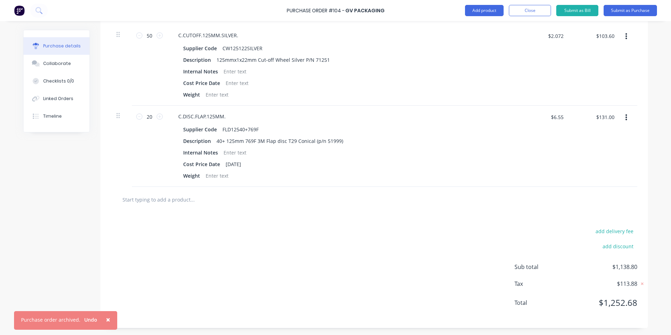
click at [159, 197] on input "text" at bounding box center [192, 199] width 140 height 14
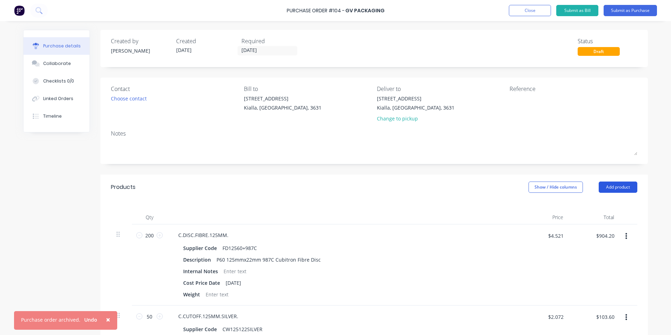
click at [611, 185] on button "Add product" at bounding box center [617, 186] width 39 height 11
click at [609, 203] on div "Product catalogue" at bounding box center [604, 205] width 54 height 10
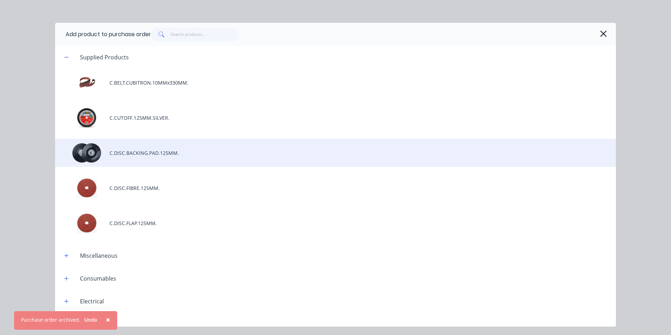
click at [172, 155] on div "C.DISC.BACKING.PAD.125MM." at bounding box center [335, 153] width 560 height 28
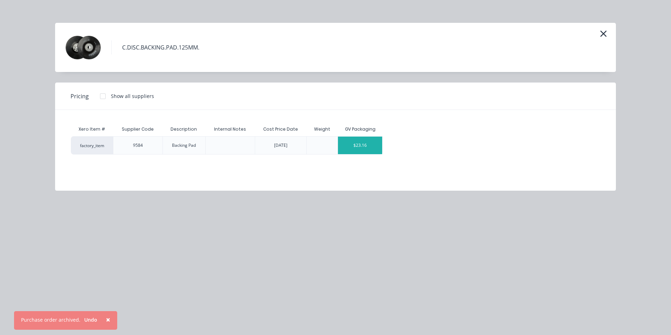
click at [376, 148] on div "$23.16" at bounding box center [360, 145] width 44 height 18
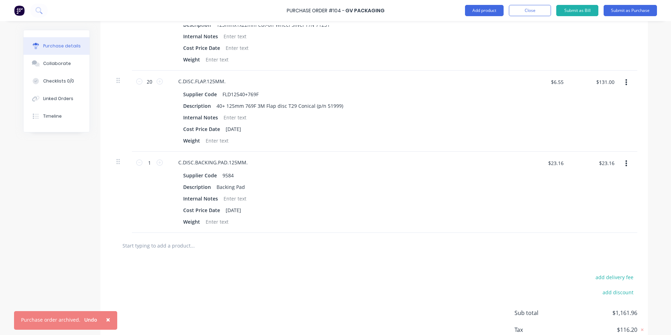
scroll to position [210, 0]
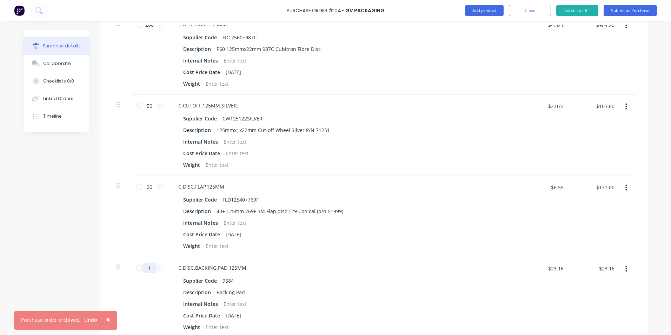
drag, startPoint x: 151, startPoint y: 267, endPoint x: 130, endPoint y: 271, distance: 21.1
click at [132, 271] on div "1 1" at bounding box center [149, 297] width 35 height 81
type input "2"
type input "$46.32"
type input "2"
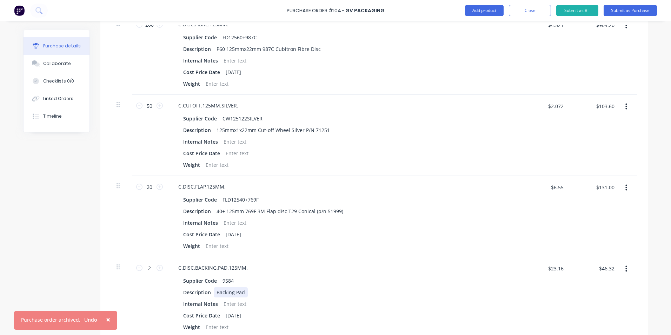
click at [432, 290] on div "Description Backing Pad" at bounding box center [340, 292] width 321 height 10
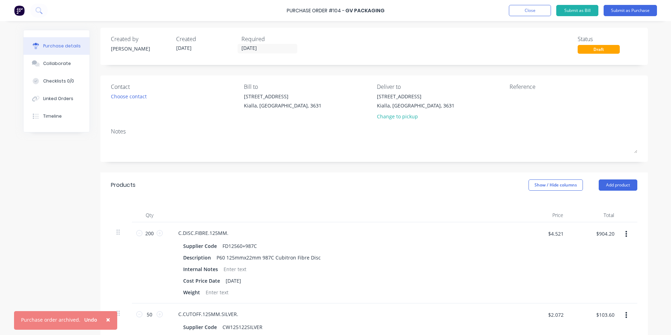
scroll to position [0, 0]
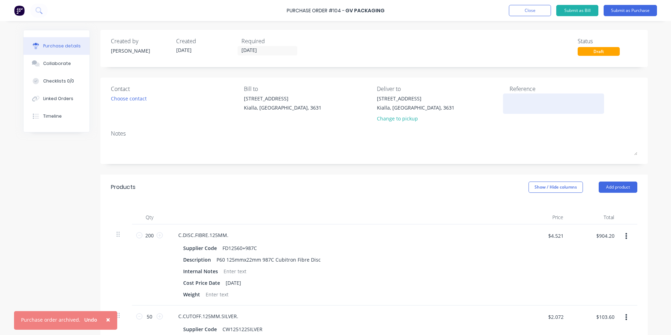
click at [509, 105] on div at bounding box center [553, 104] width 88 height 18
click at [509, 100] on textarea at bounding box center [553, 103] width 88 height 16
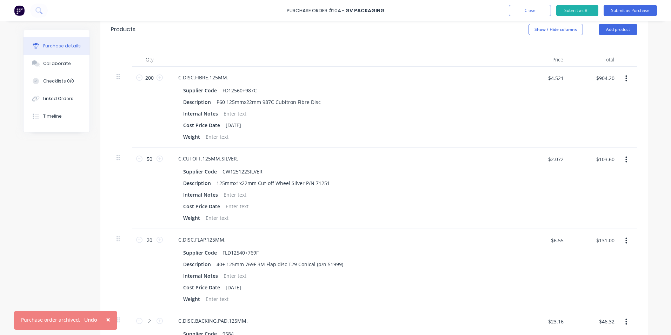
scroll to position [11, 0]
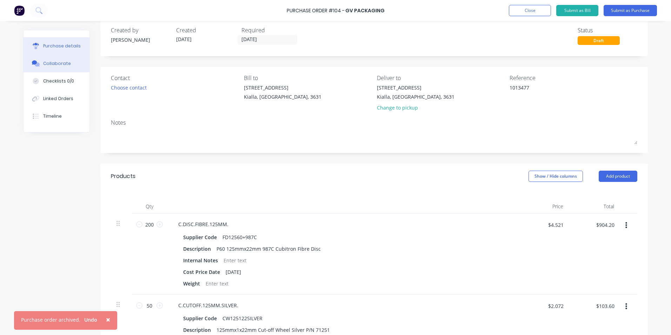
type textarea "1013477"
type textarea "x"
type textarea "1013477"
click at [74, 64] on button "Collaborate" at bounding box center [56, 64] width 66 height 18
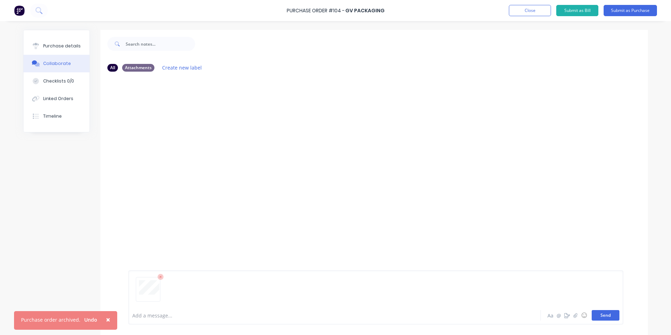
click at [607, 316] on button "Send" at bounding box center [605, 315] width 28 height 11
click at [45, 48] on div "Purchase details" at bounding box center [62, 46] width 38 height 6
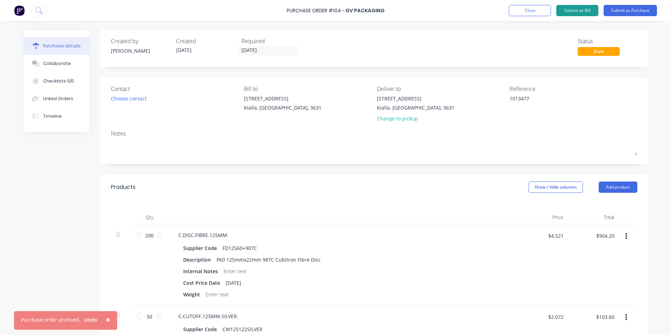
click at [581, 9] on button "Submit as Bill" at bounding box center [577, 10] width 42 height 11
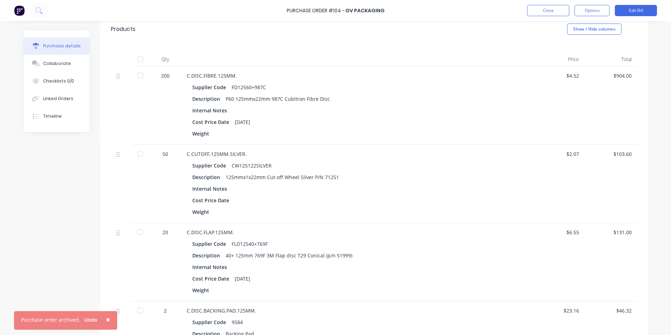
scroll to position [46, 0]
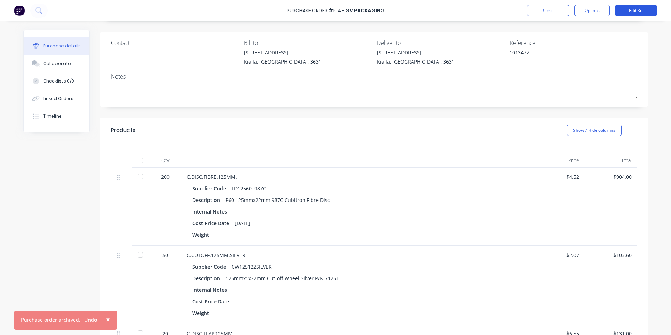
click at [647, 11] on button "Edit Bill" at bounding box center [635, 10] width 42 height 11
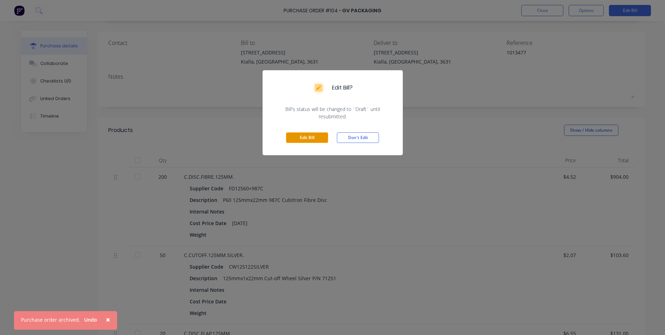
click at [310, 136] on button "Edit Bill" at bounding box center [307, 137] width 42 height 11
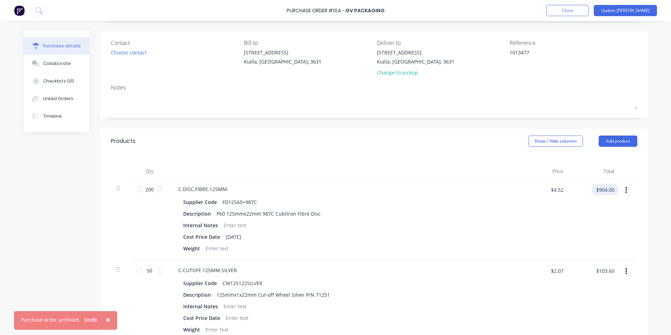
type textarea "x"
drag, startPoint x: 612, startPoint y: 189, endPoint x: 595, endPoint y: 192, distance: 17.1
click at [595, 192] on input "$904.00" at bounding box center [604, 189] width 27 height 11
type input "904.20"
type textarea "x"
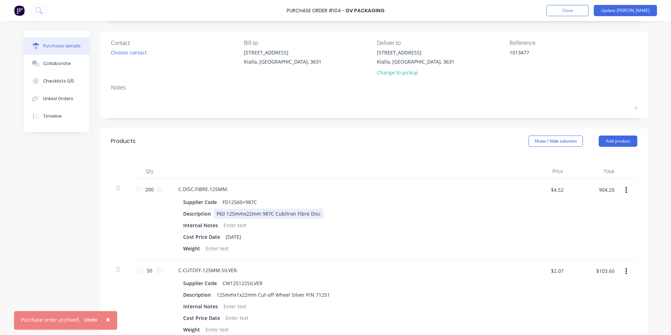
type input "$4.521"
type input "$904.20"
click at [487, 216] on div "Description P60 125mmx22mm 987C Cubitron Fibre Disc" at bounding box center [340, 213] width 321 height 10
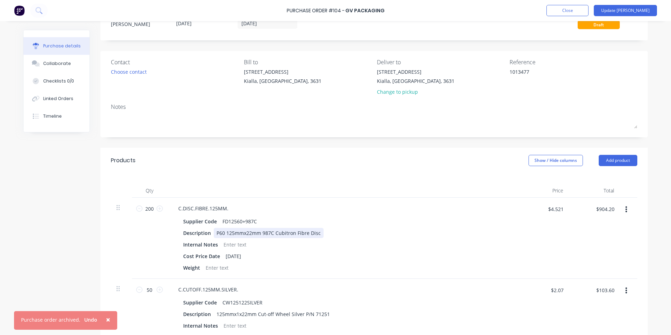
scroll to position [0, 0]
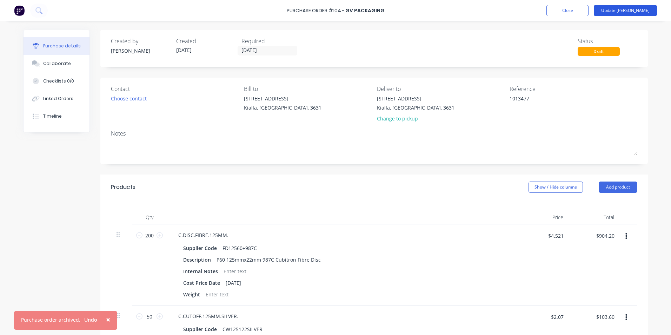
click at [635, 7] on button "Update [PERSON_NAME]" at bounding box center [624, 10] width 63 height 11
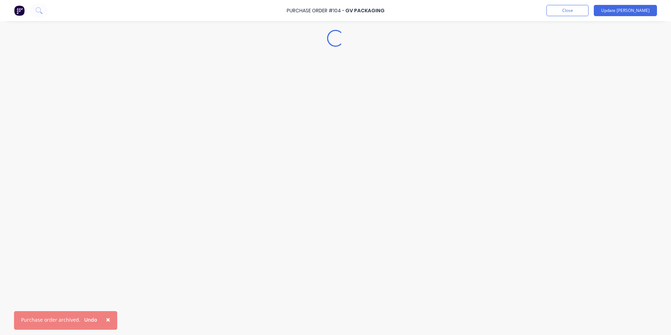
type textarea "x"
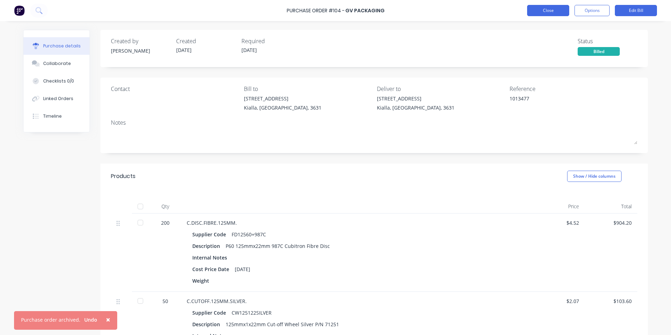
click at [548, 12] on button "Close" at bounding box center [548, 10] width 42 height 11
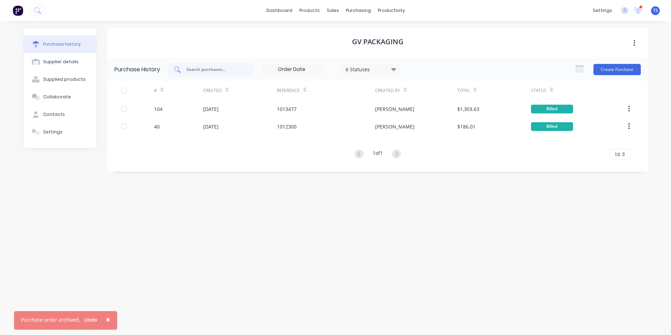
click at [211, 67] on input "text" at bounding box center [215, 69] width 58 height 7
click at [358, 11] on div "purchasing" at bounding box center [358, 10] width 32 height 11
click at [369, 33] on div "Purchase Orders" at bounding box center [380, 34] width 37 height 6
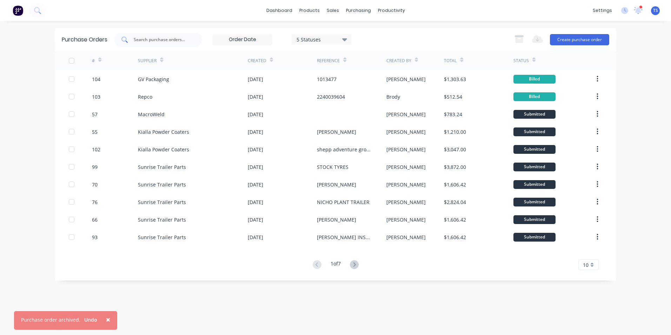
click at [136, 40] on input "text" at bounding box center [162, 39] width 58 height 7
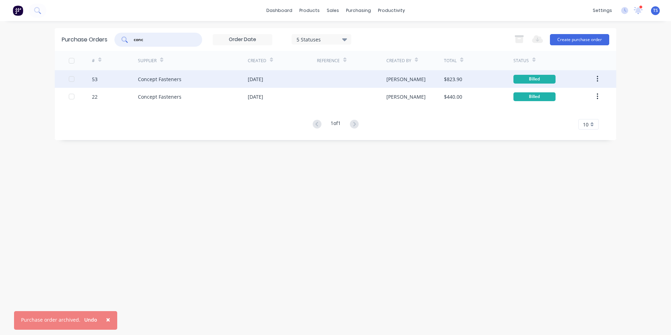
type input "conc"
click at [152, 80] on div "Concept Fasteners" at bounding box center [159, 78] width 43 height 7
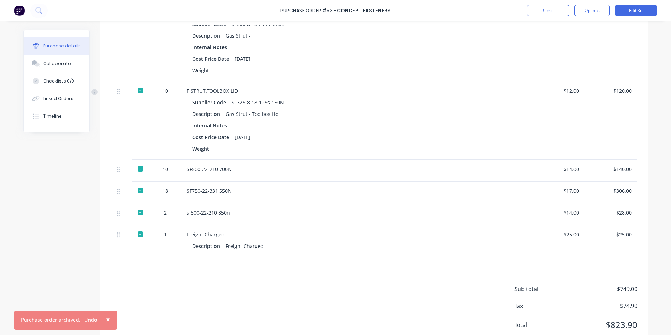
scroll to position [210, 0]
click at [53, 67] on button "Collaborate" at bounding box center [56, 64] width 66 height 18
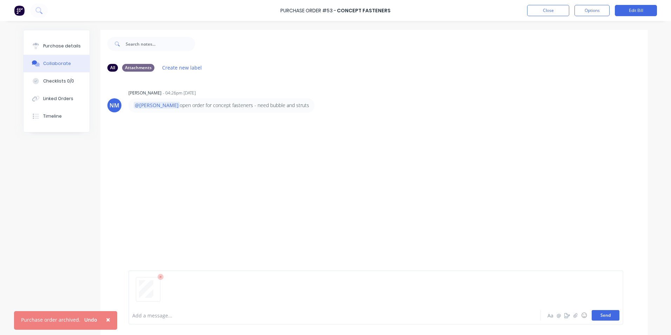
click at [612, 316] on button "Send" at bounding box center [605, 315] width 28 height 11
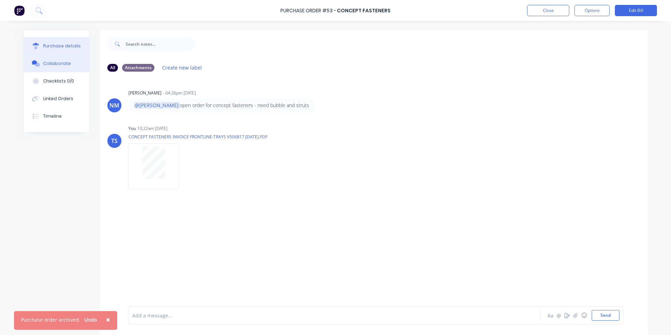
click at [53, 45] on div "Purchase details" at bounding box center [62, 46] width 38 height 6
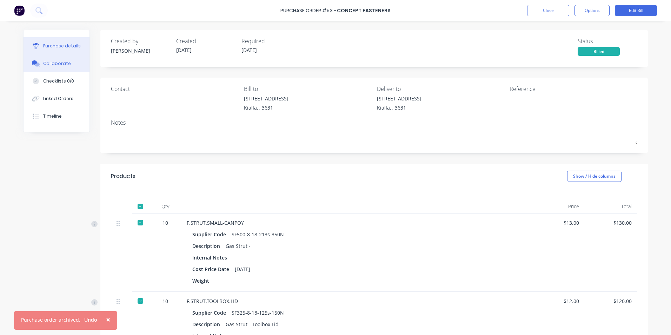
click at [59, 66] on div "Collaborate" at bounding box center [57, 63] width 28 height 6
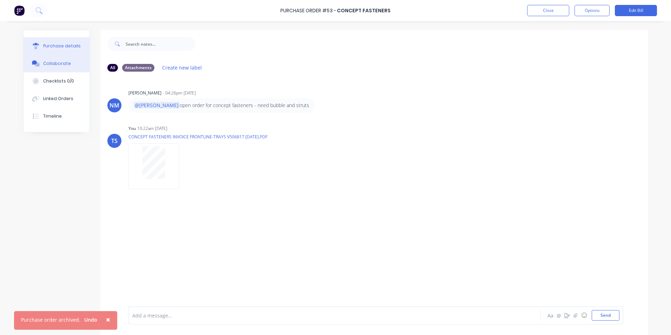
click at [50, 47] on div "Purchase details" at bounding box center [62, 46] width 38 height 6
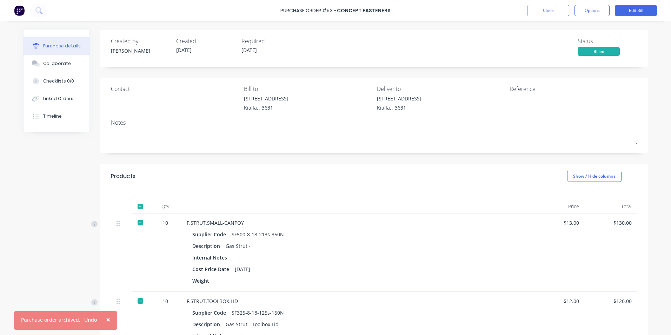
click at [106, 319] on span "×" at bounding box center [108, 319] width 4 height 10
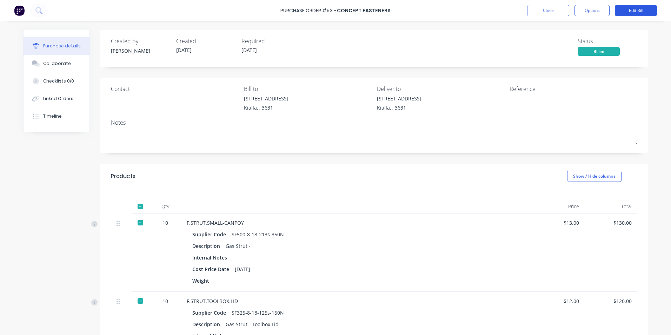
click at [640, 12] on button "Edit Bill" at bounding box center [635, 10] width 42 height 11
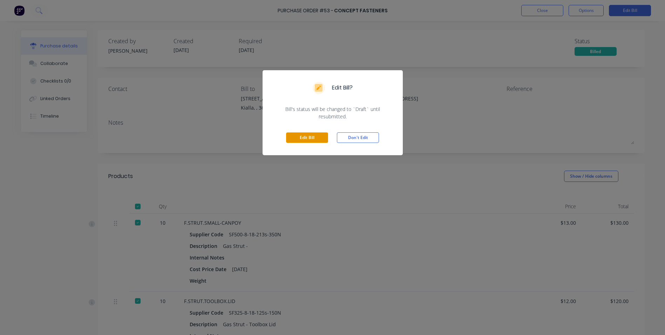
click at [304, 140] on button "Edit Bill" at bounding box center [307, 137] width 42 height 11
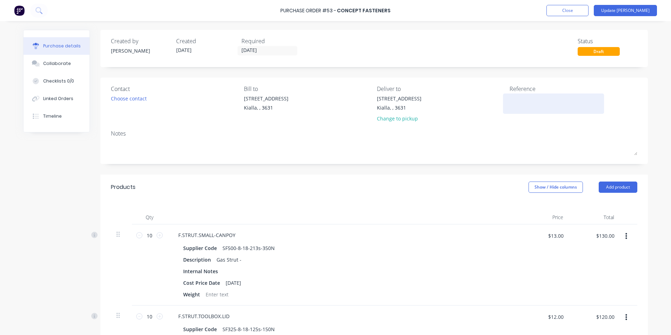
click at [509, 102] on textarea at bounding box center [553, 103] width 88 height 16
click at [509, 100] on div at bounding box center [553, 104] width 88 height 18
drag, startPoint x: 509, startPoint y: 97, endPoint x: 538, endPoint y: 111, distance: 32.0
click at [509, 97] on textarea at bounding box center [553, 103] width 88 height 16
type textarea "V506817"
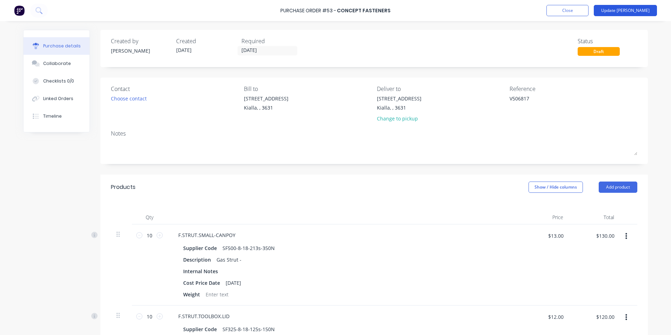
type textarea "x"
type textarea "V506817"
click at [633, 11] on button "Update [PERSON_NAME]" at bounding box center [624, 10] width 63 height 11
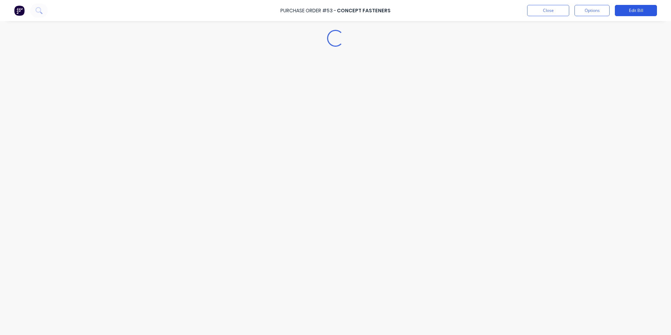
type textarea "x"
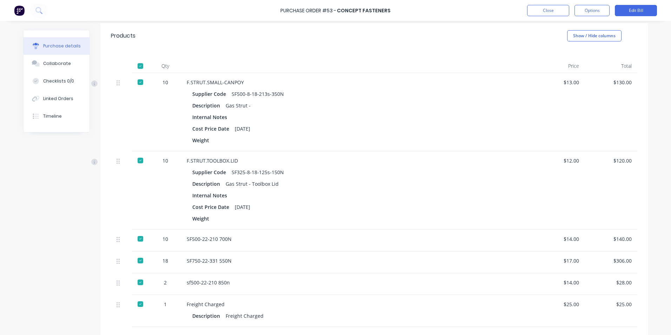
scroll to position [232, 0]
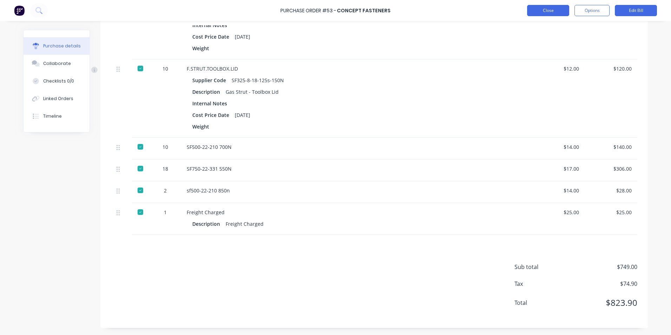
click at [546, 9] on button "Close" at bounding box center [548, 10] width 42 height 11
